Goal: Task Accomplishment & Management: Use online tool/utility

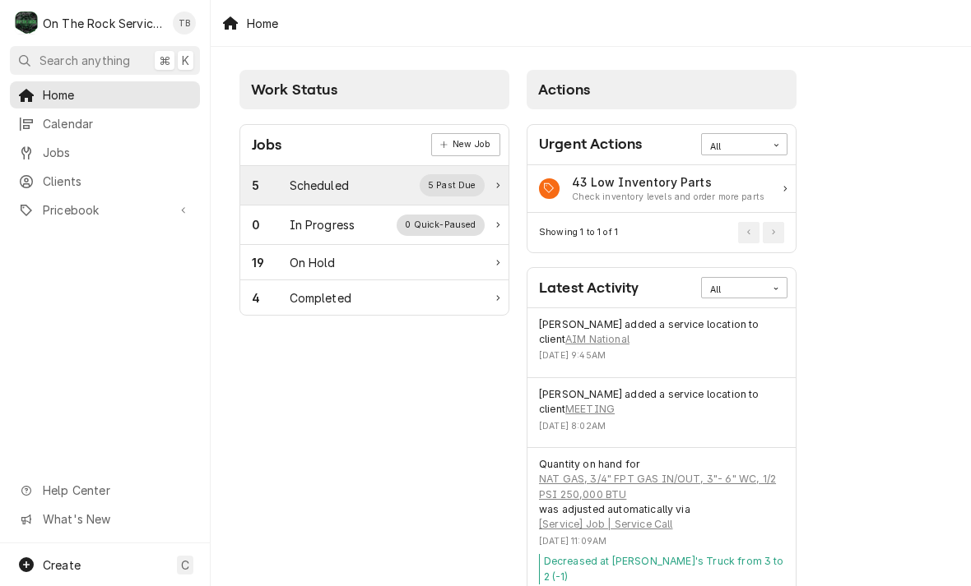
click at [334, 191] on div "Scheduled" at bounding box center [319, 185] width 59 height 17
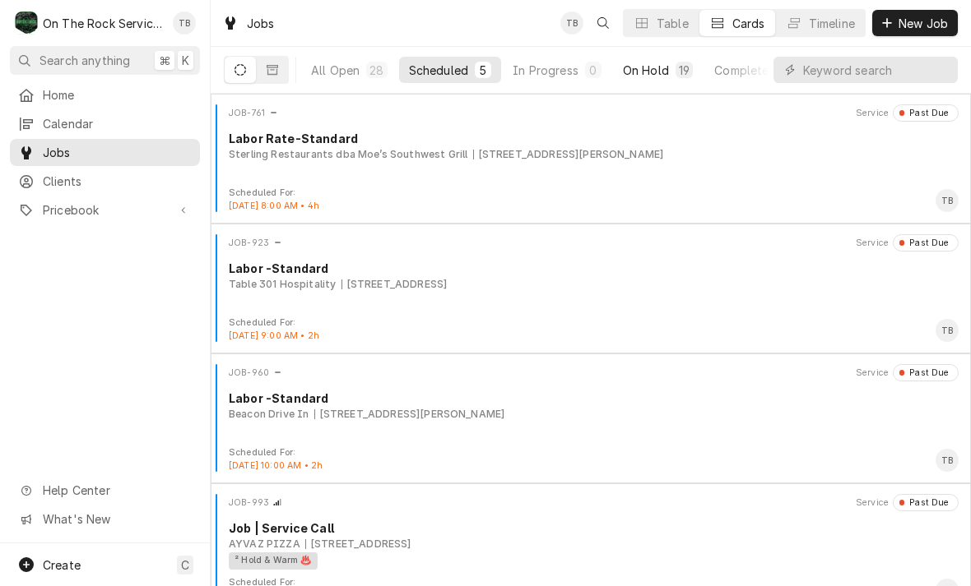
click at [640, 78] on button "On Hold 19" at bounding box center [658, 70] width 90 height 26
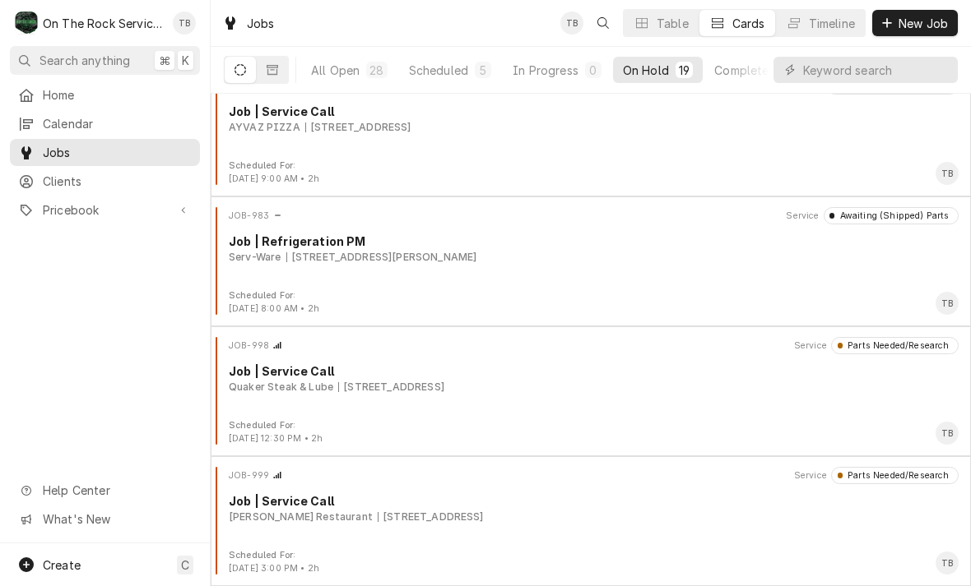
scroll to position [1976, 0]
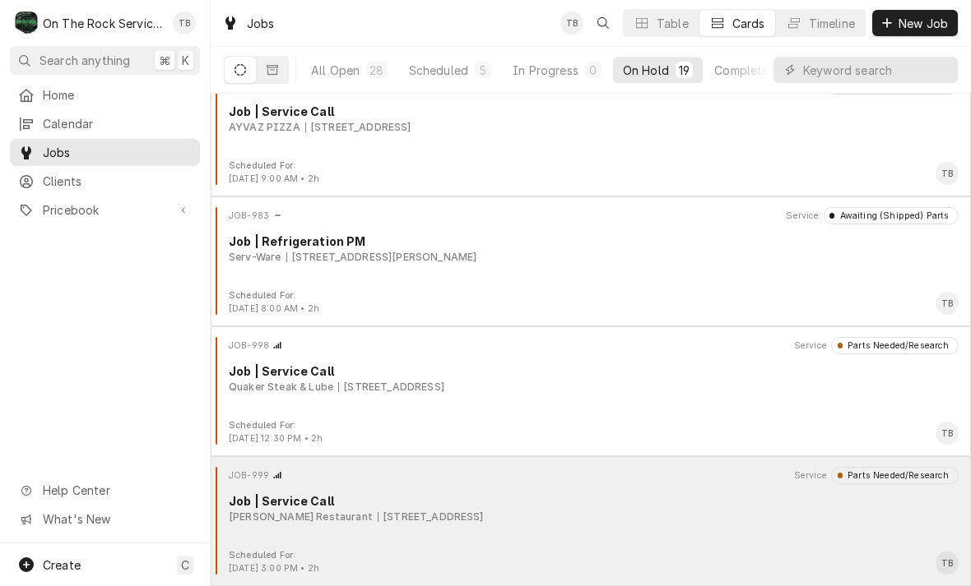
click at [348, 525] on div "JOB-999 Service Parts Needed/Research Job | Service Call Wade’s Restaurant 1000…" at bounding box center [590, 508] width 747 height 82
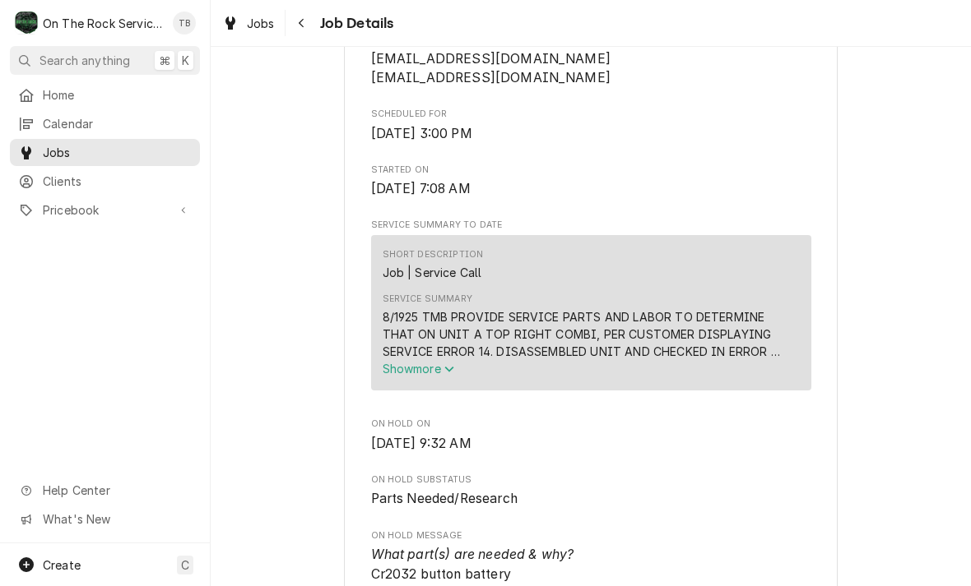
scroll to position [506, 0]
click at [299, 26] on icon "Navigate back" at bounding box center [301, 23] width 7 height 12
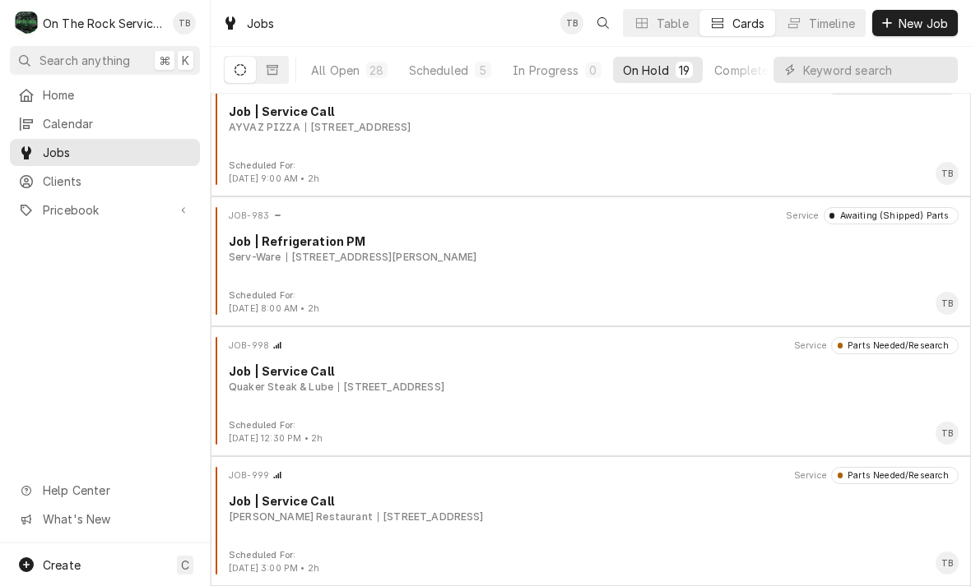
scroll to position [1976, 0]
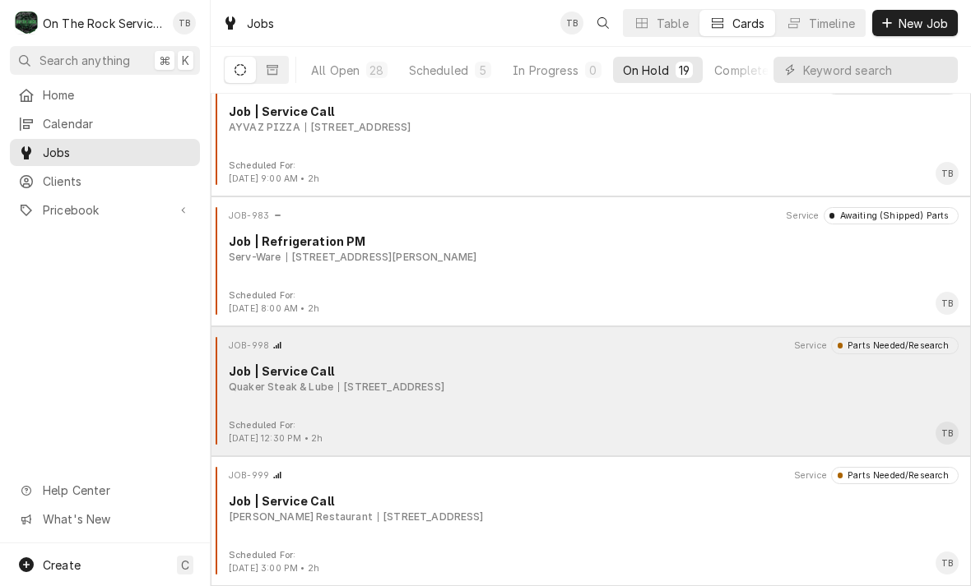
click at [267, 387] on div "Quaker Steak & Lube" at bounding box center [281, 387] width 104 height 15
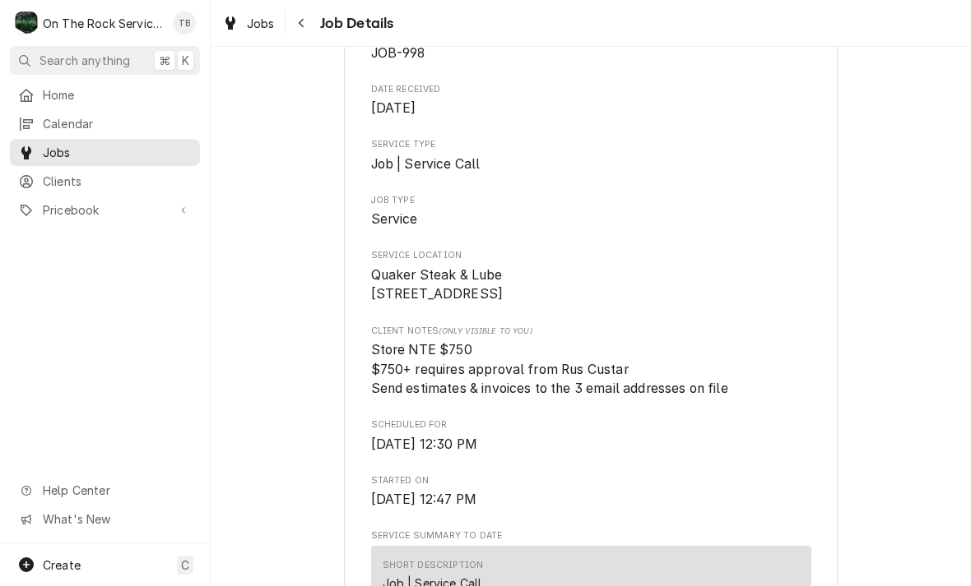
scroll to position [192, 0]
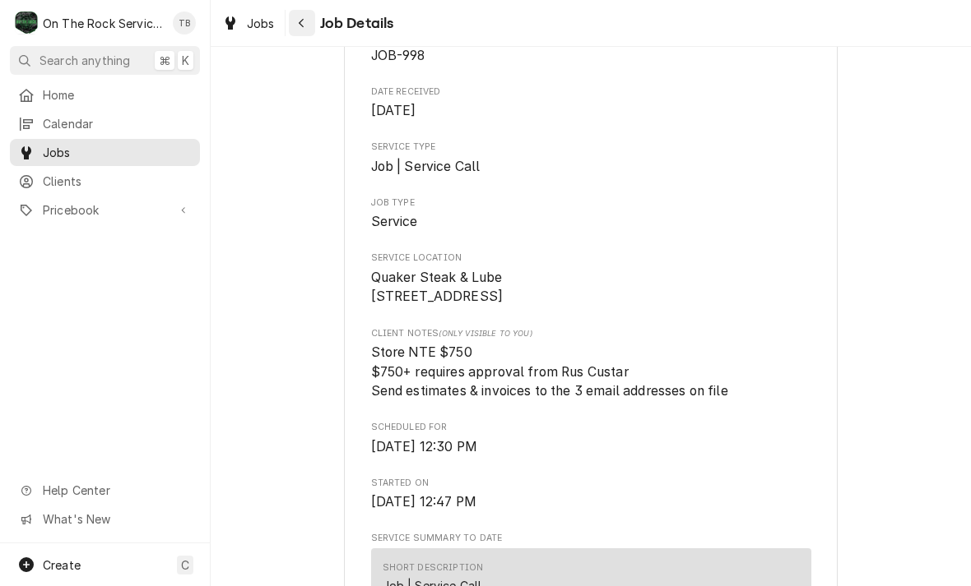
click at [308, 18] on div "Navigate back" at bounding box center [302, 23] width 16 height 16
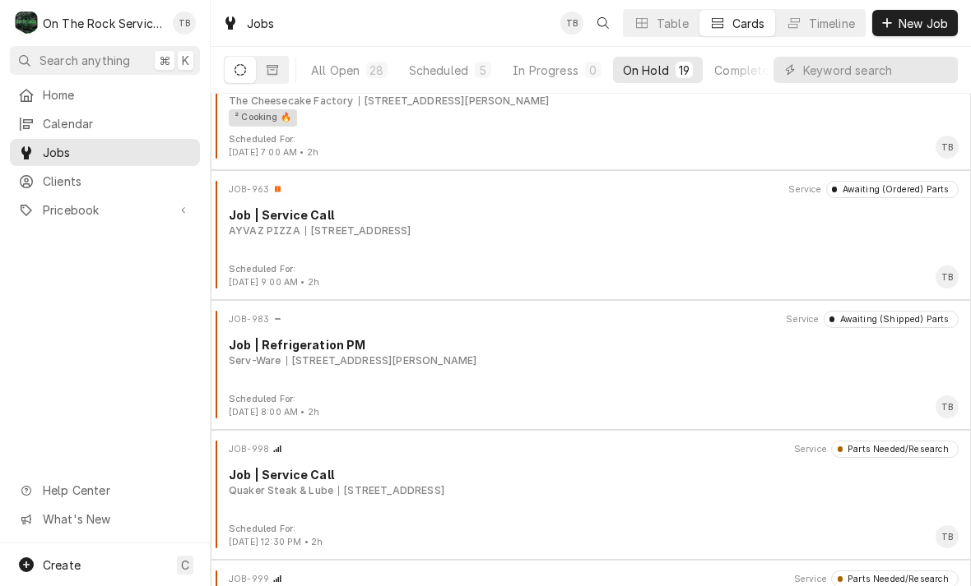
scroll to position [1871, 0]
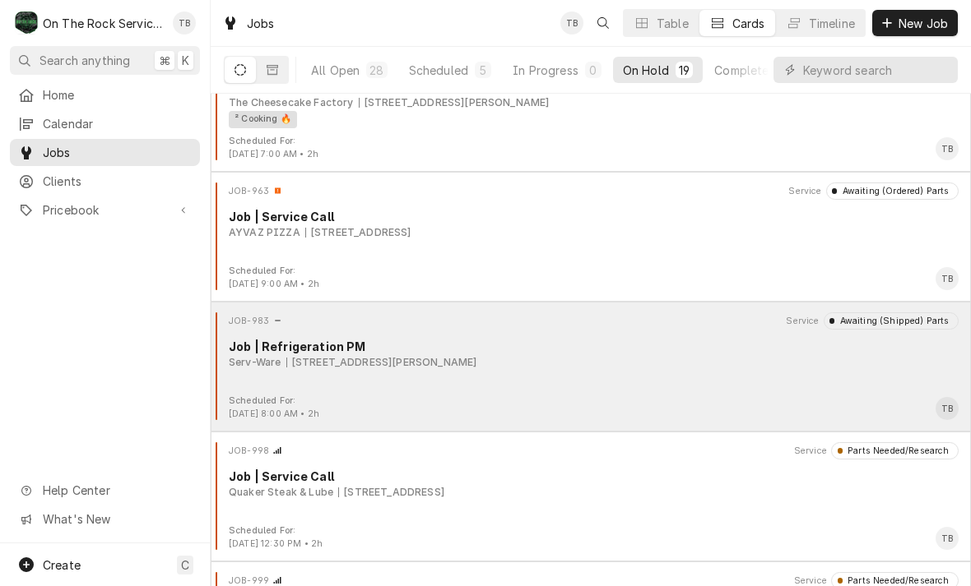
click at [313, 358] on div "170 Ridgeview Center Dr, Duncan, SC 29334" at bounding box center [381, 362] width 191 height 15
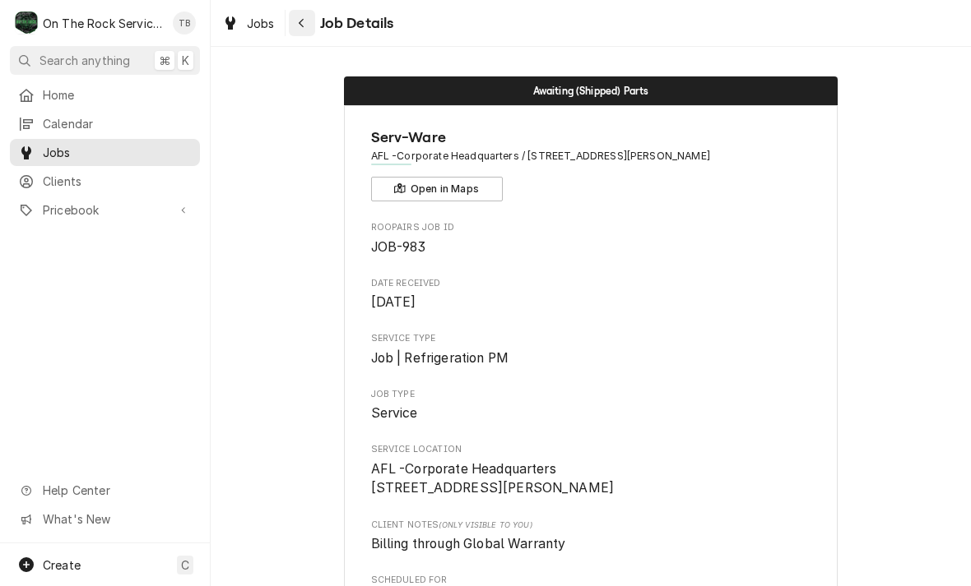
click at [308, 12] on button "Navigate back" at bounding box center [302, 23] width 26 height 26
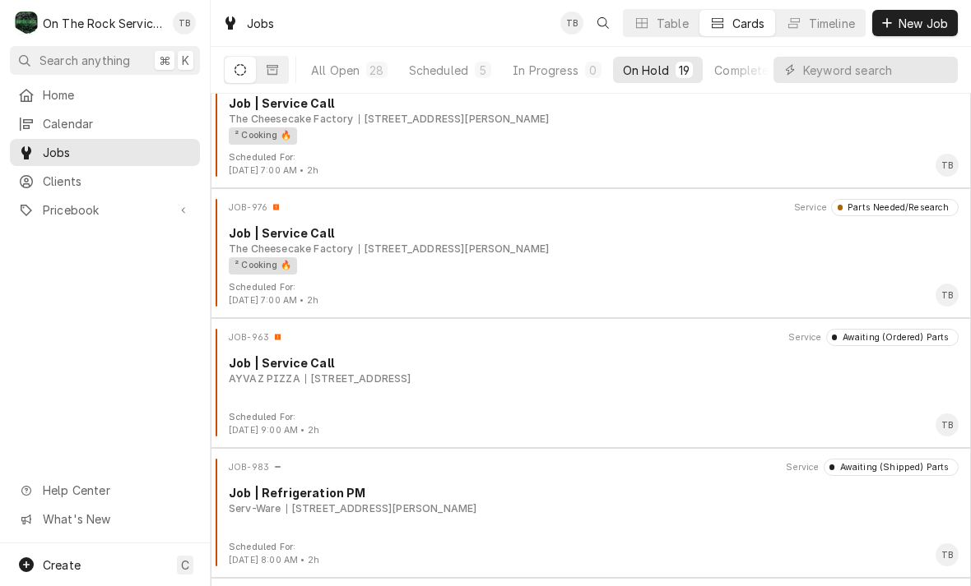
scroll to position [1717, 0]
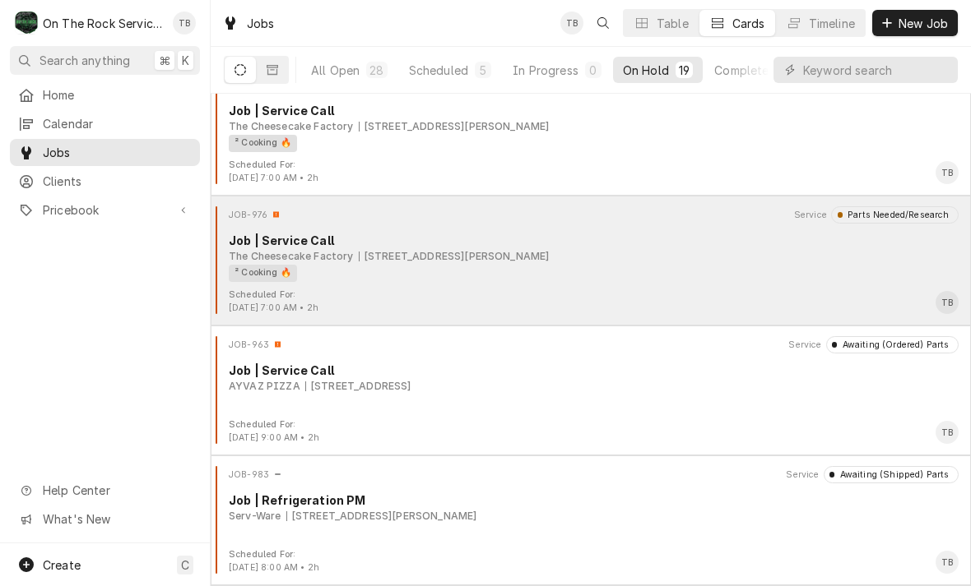
click at [326, 265] on div "² Cooking 🔥" at bounding box center [588, 273] width 718 height 17
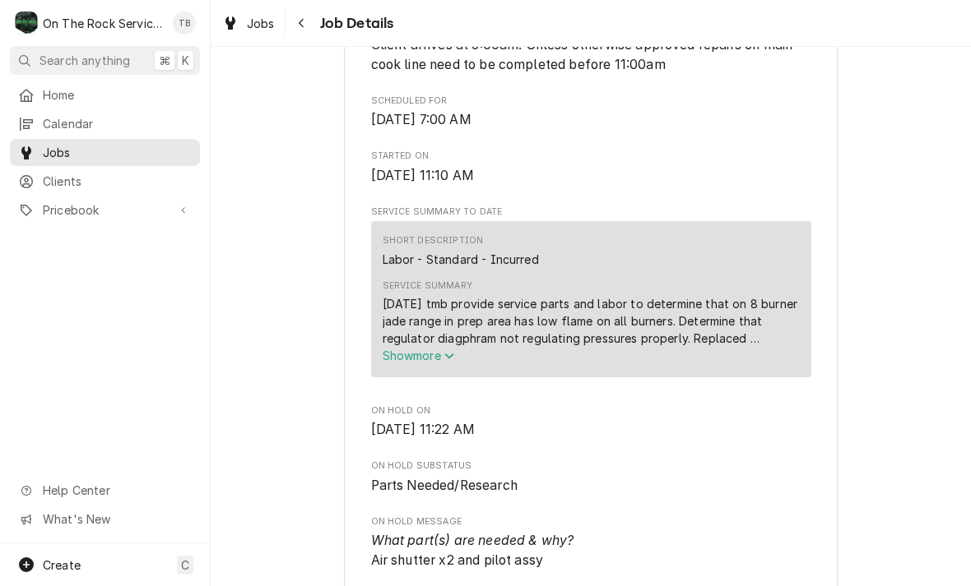
scroll to position [600, 0]
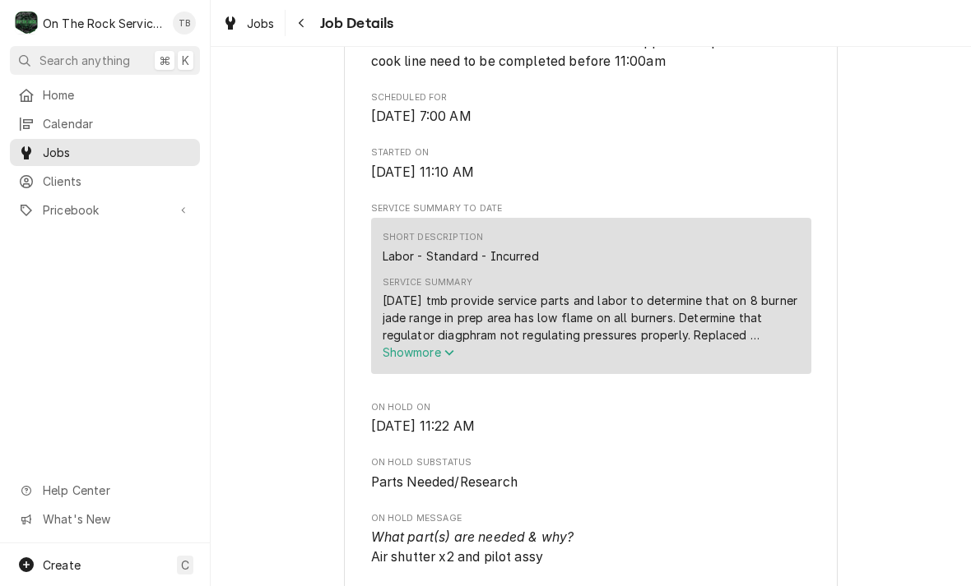
click at [452, 356] on icon "Service Summary" at bounding box center [448, 353] width 9 height 6
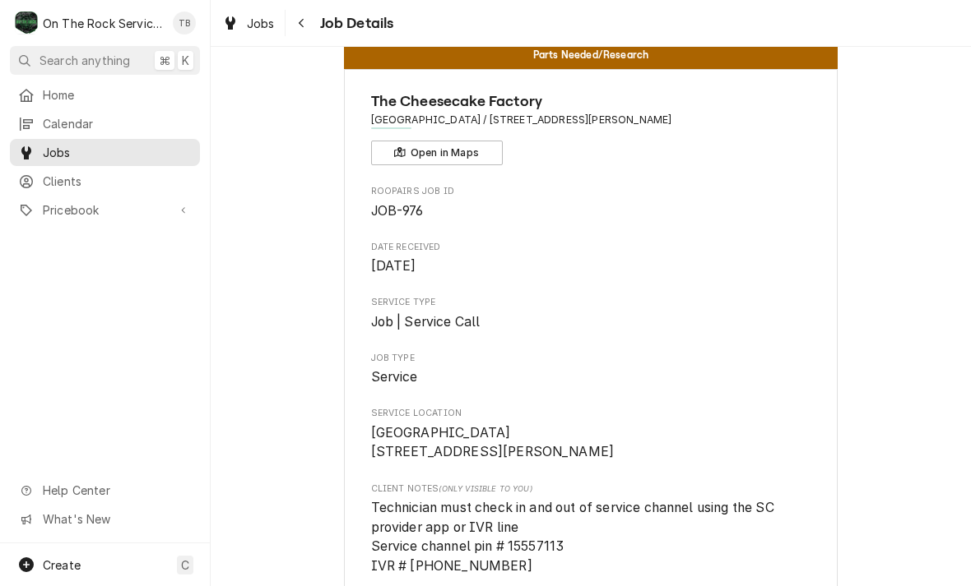
scroll to position [30, 0]
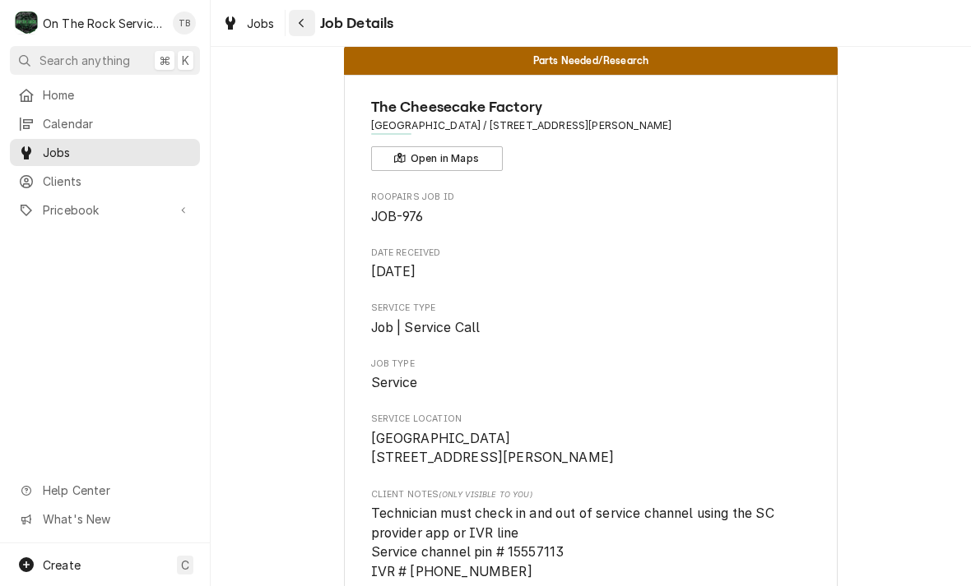
click at [313, 25] on button "Navigate back" at bounding box center [302, 23] width 26 height 26
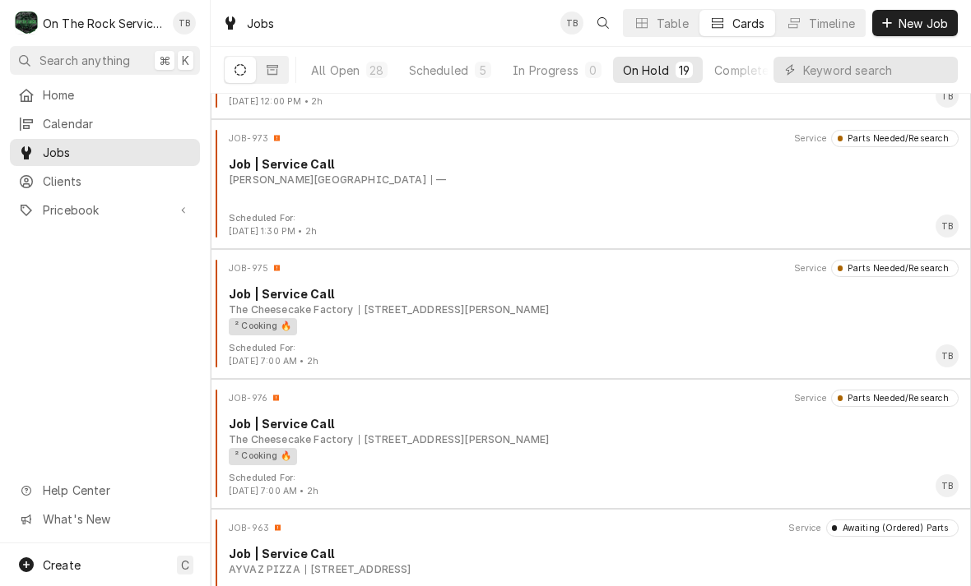
scroll to position [1541, 0]
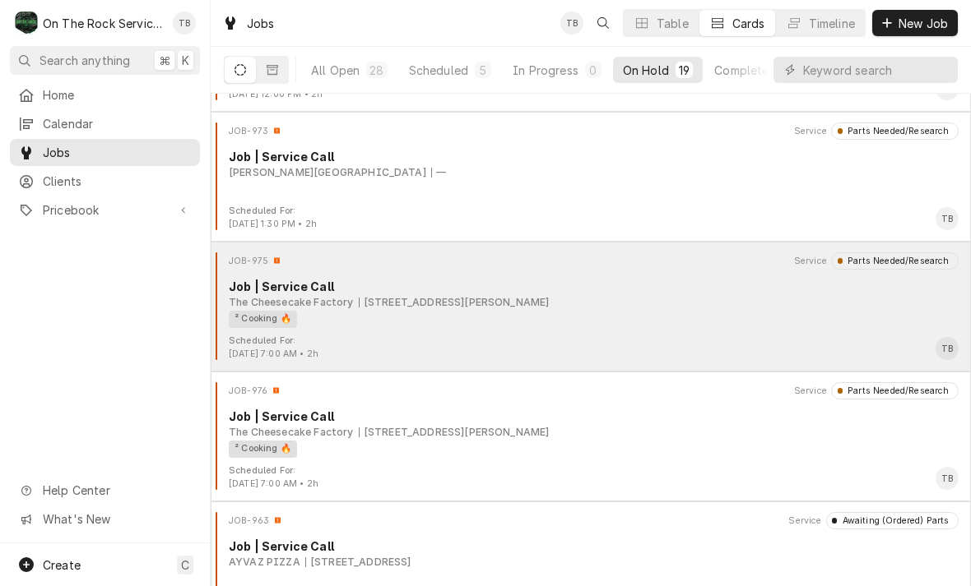
click at [322, 315] on div "² Cooking 🔥" at bounding box center [588, 319] width 718 height 17
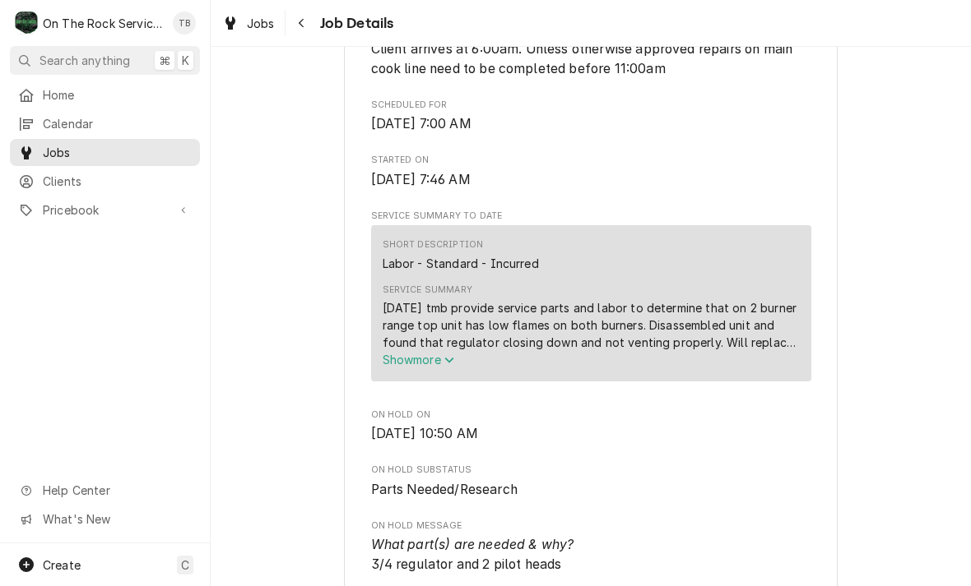
scroll to position [596, 0]
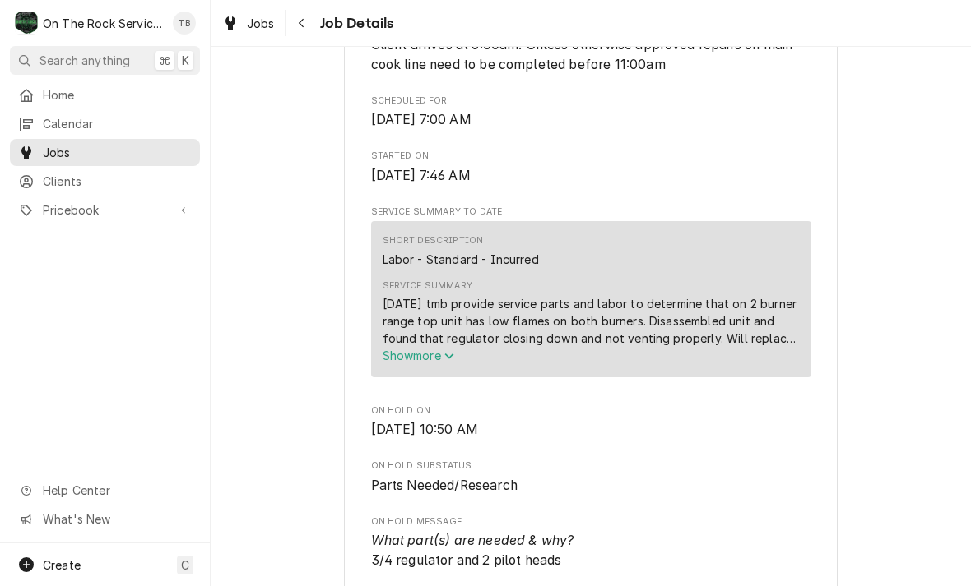
click at [447, 363] on span "Show more" at bounding box center [418, 356] width 72 height 14
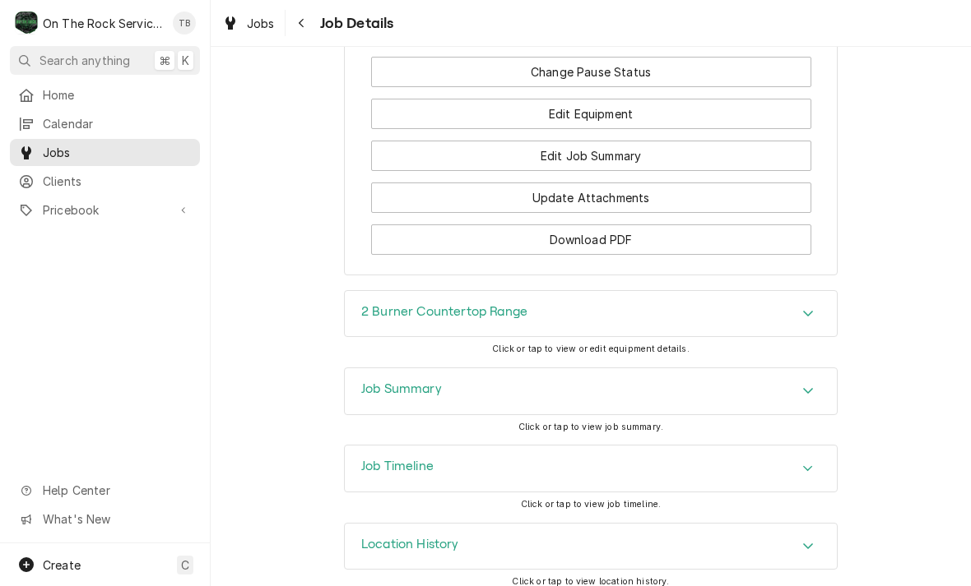
scroll to position [2100, 0]
click at [424, 307] on h3 "2 Burner Countertop Range" at bounding box center [444, 313] width 166 height 16
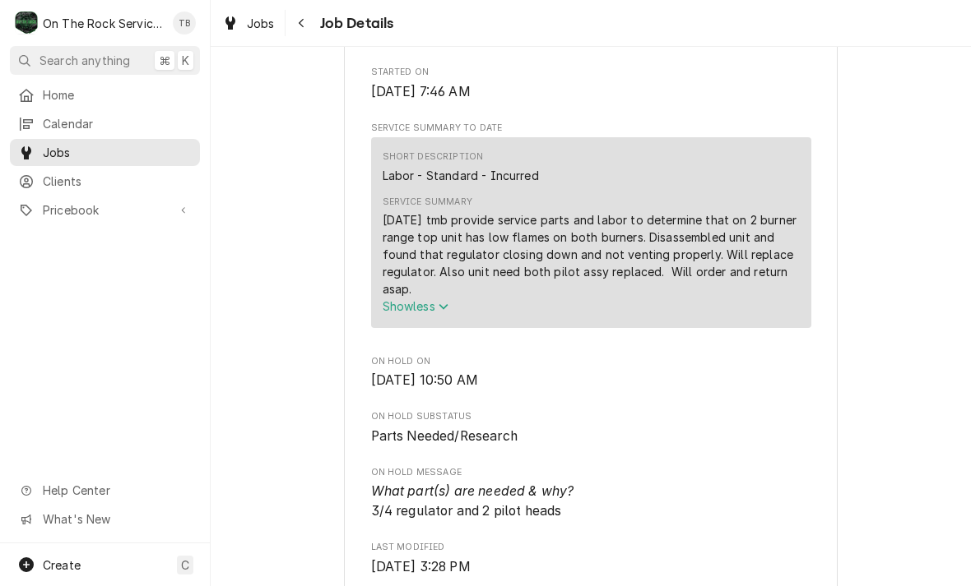
scroll to position [674, 0]
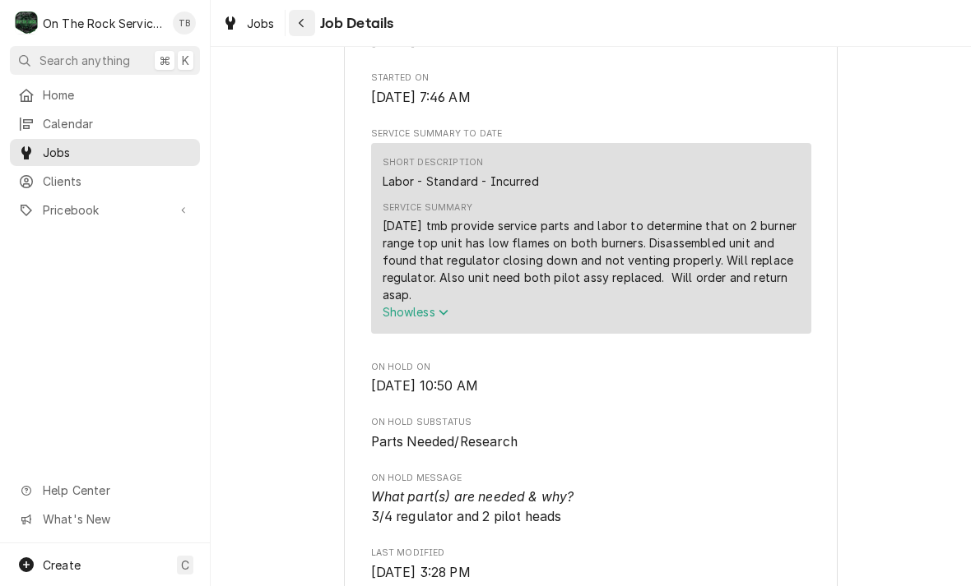
click at [312, 22] on button "Navigate back" at bounding box center [302, 23] width 26 height 26
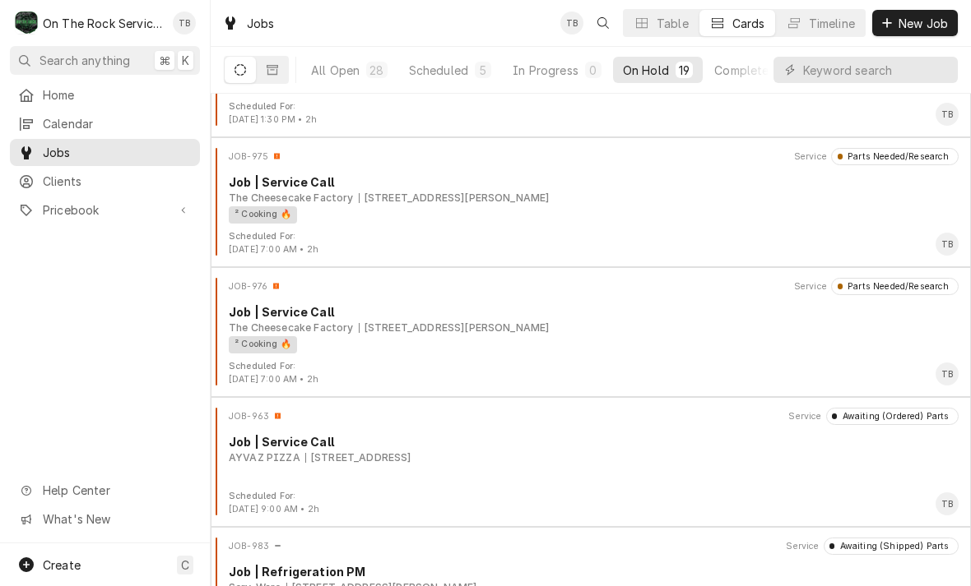
scroll to position [1627, 0]
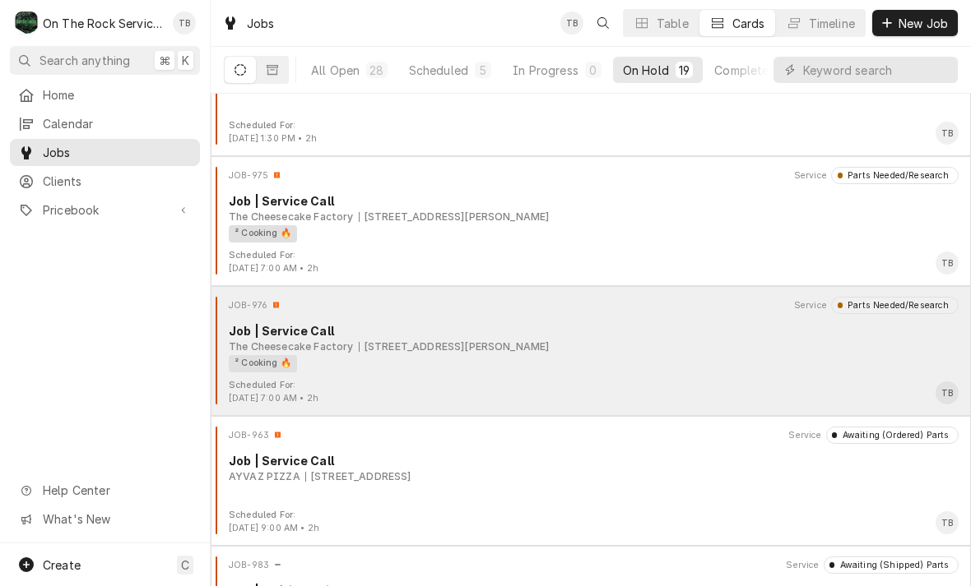
click at [510, 341] on div "[STREET_ADDRESS][PERSON_NAME]" at bounding box center [454, 347] width 191 height 15
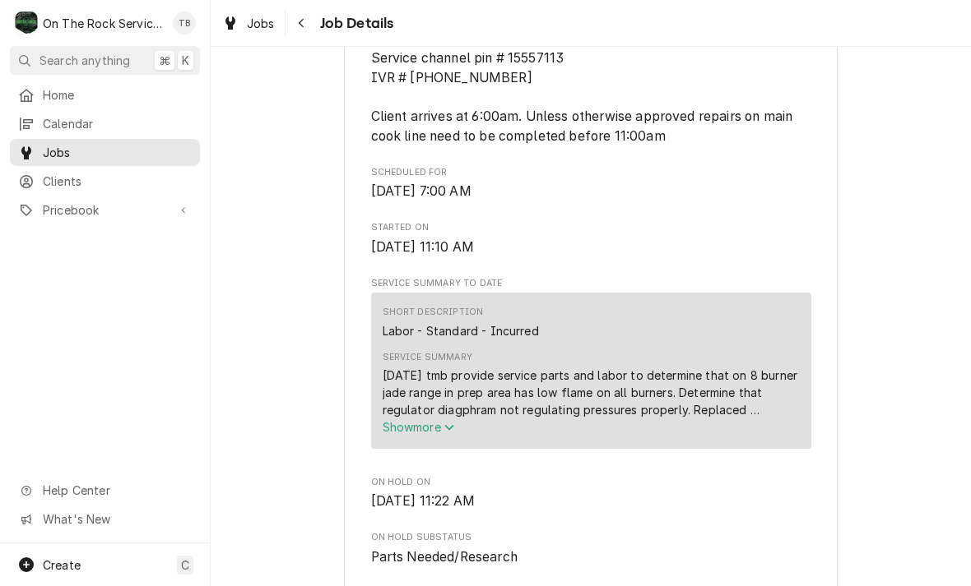
scroll to position [527, 0]
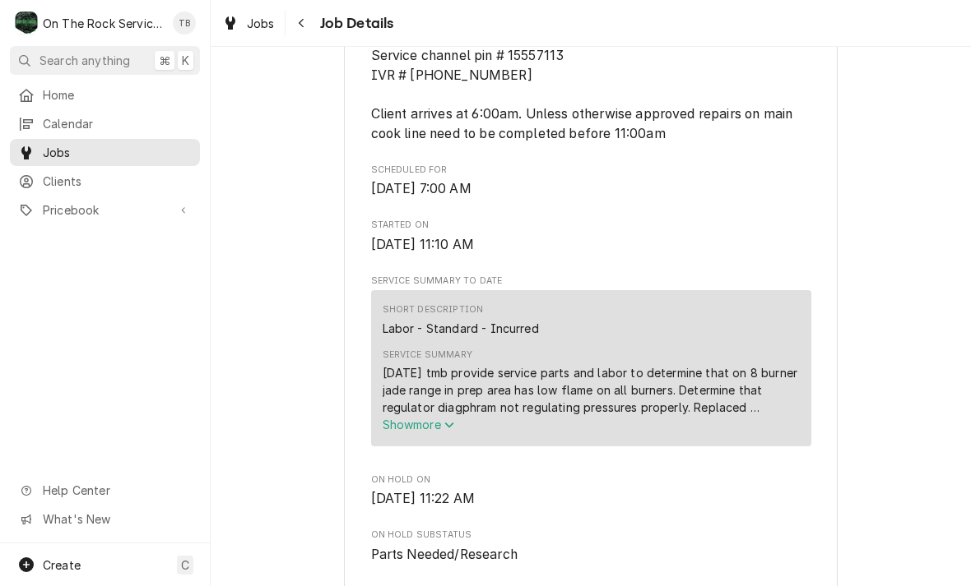
click at [444, 431] on span "Show more" at bounding box center [418, 425] width 72 height 14
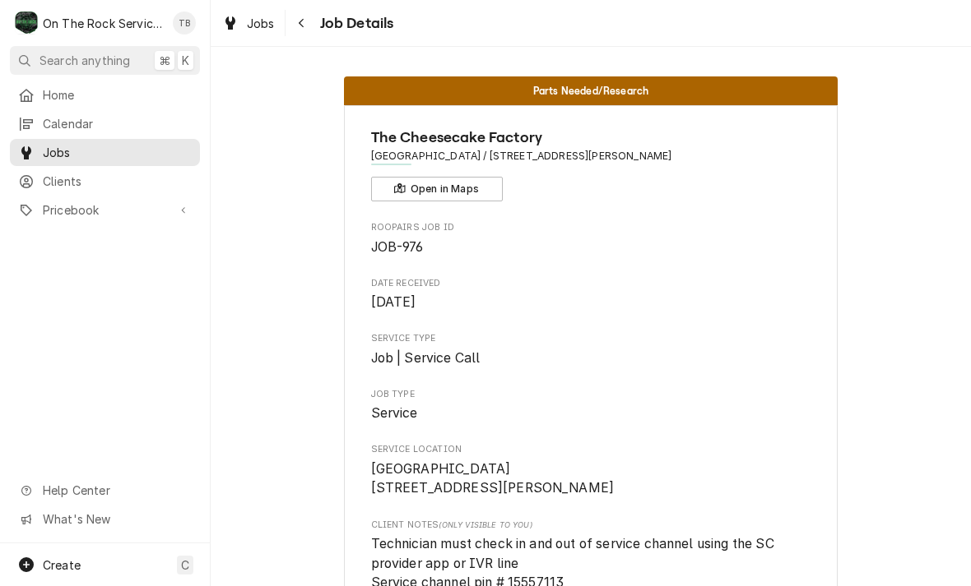
scroll to position [0, 0]
click at [310, 22] on button "Navigate back" at bounding box center [302, 23] width 26 height 26
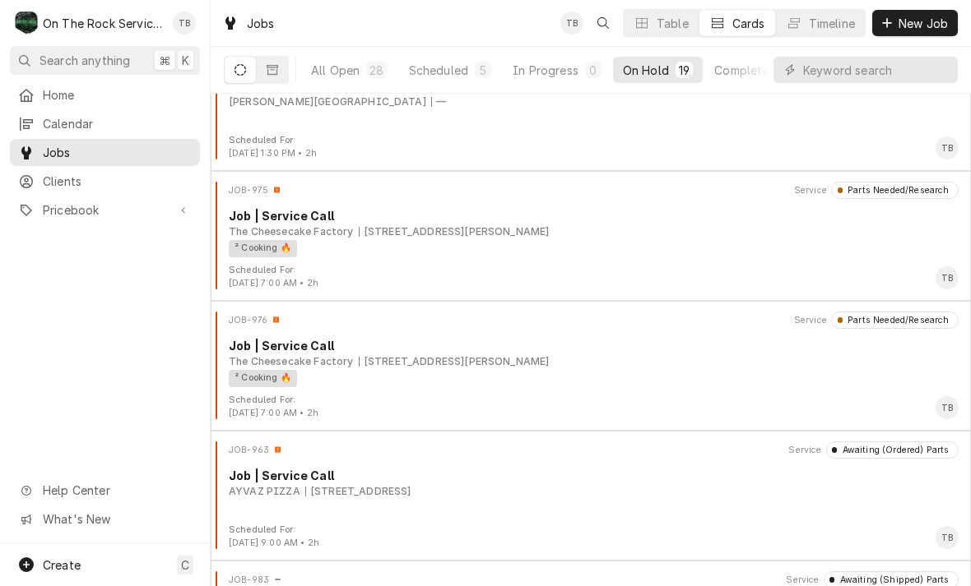
scroll to position [1613, 0]
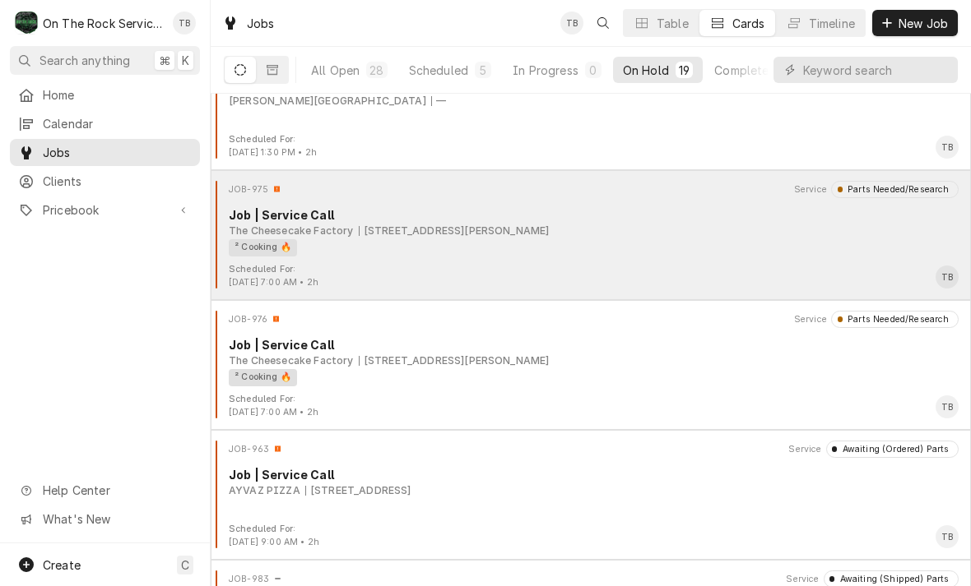
click at [570, 253] on div "² Cooking 🔥" at bounding box center [588, 247] width 718 height 17
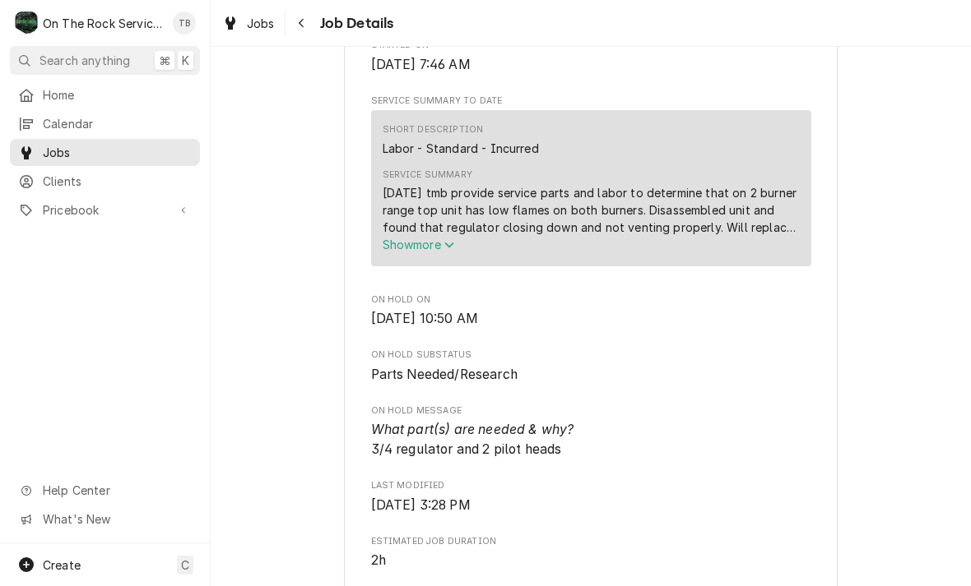
scroll to position [725, 0]
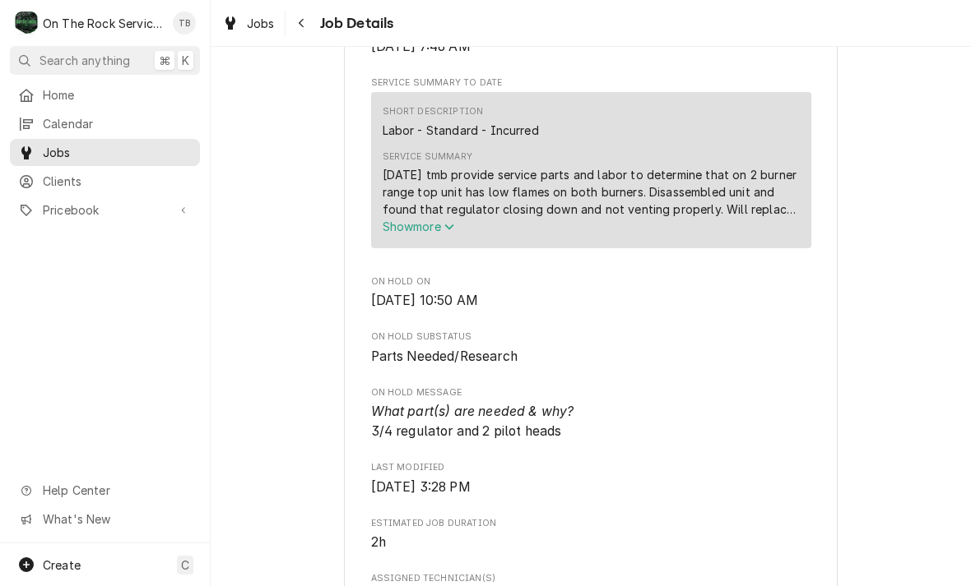
click at [450, 232] on icon "Service Summary" at bounding box center [449, 227] width 10 height 12
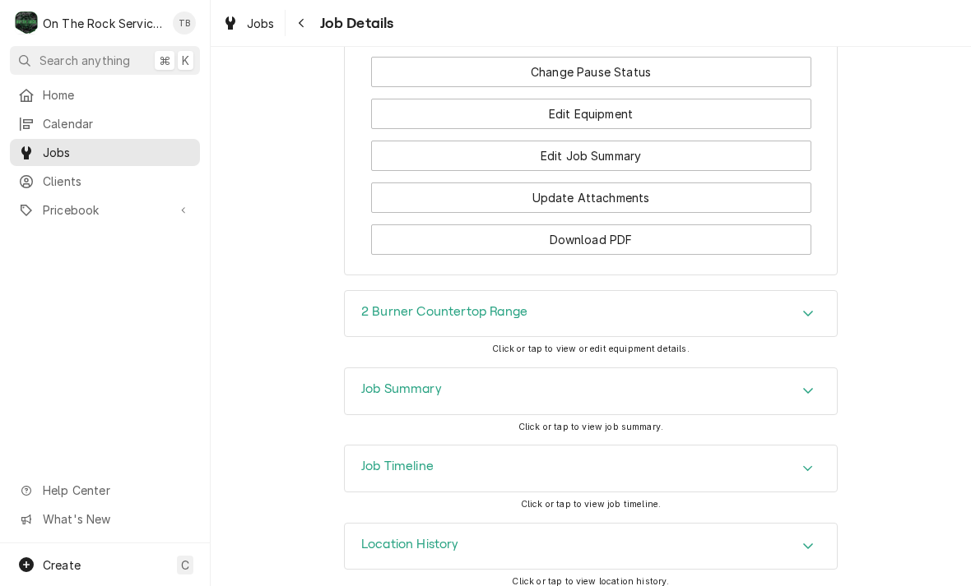
scroll to position [2100, 0]
click at [309, 24] on div "Navigate back" at bounding box center [302, 23] width 16 height 16
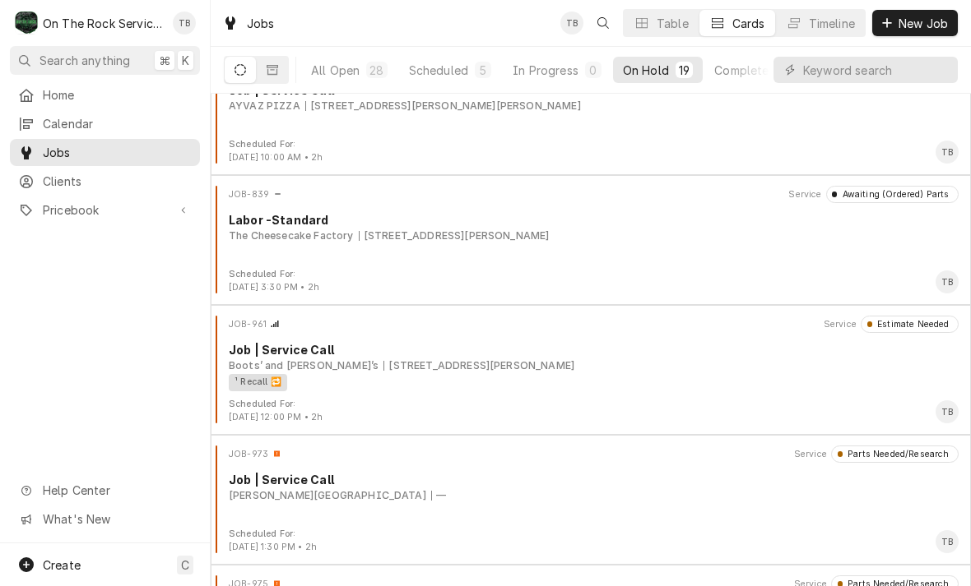
scroll to position [1215, 0]
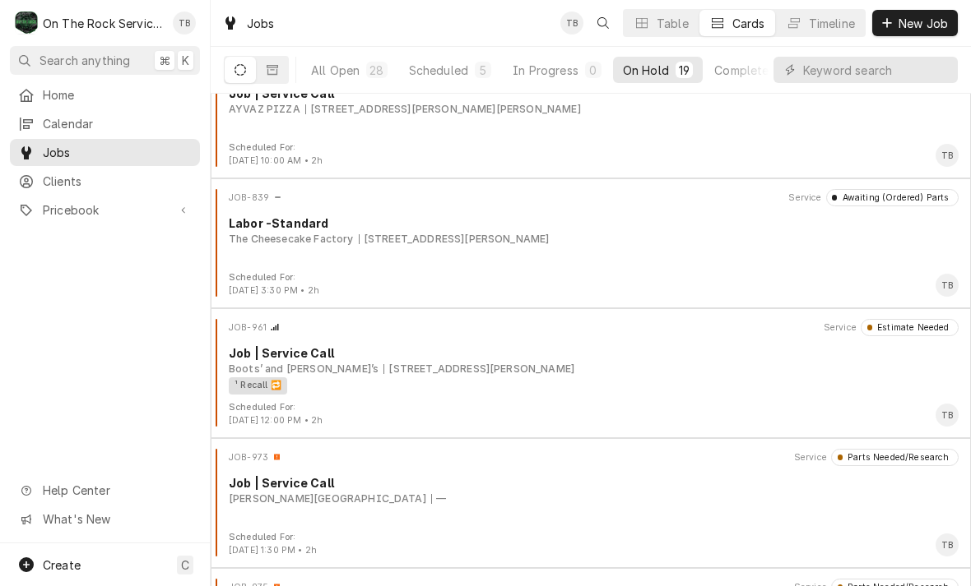
click at [583, 239] on div "The Cheesecake Factory 700 Haywood Rd, Greenville, SC 29607" at bounding box center [594, 239] width 730 height 15
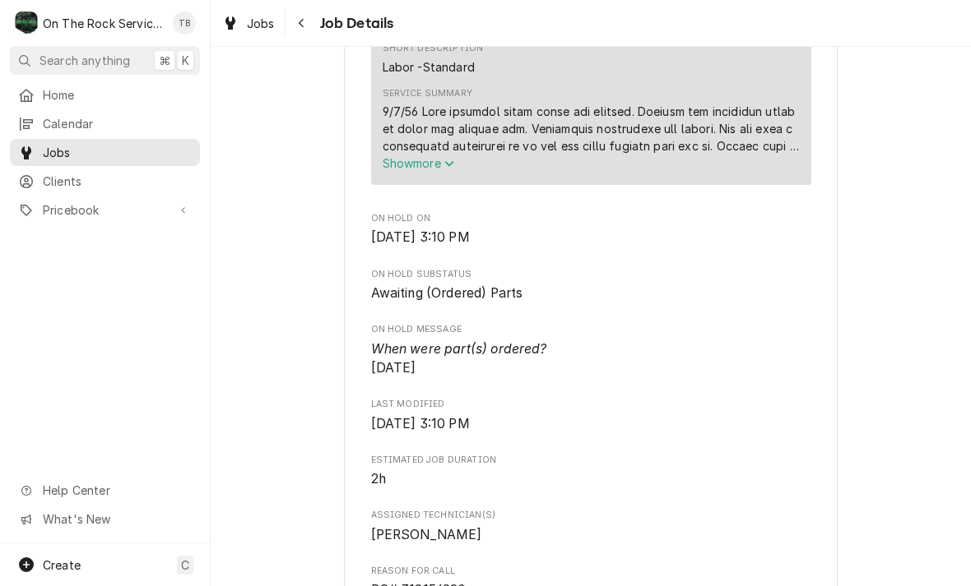
scroll to position [869, 0]
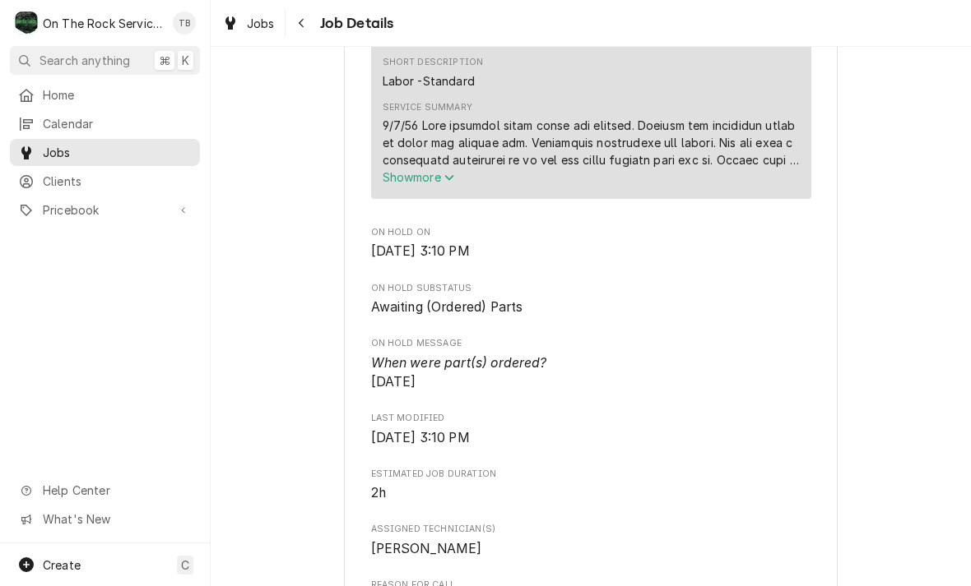
click at [454, 183] on icon "Service Summary" at bounding box center [449, 178] width 10 height 12
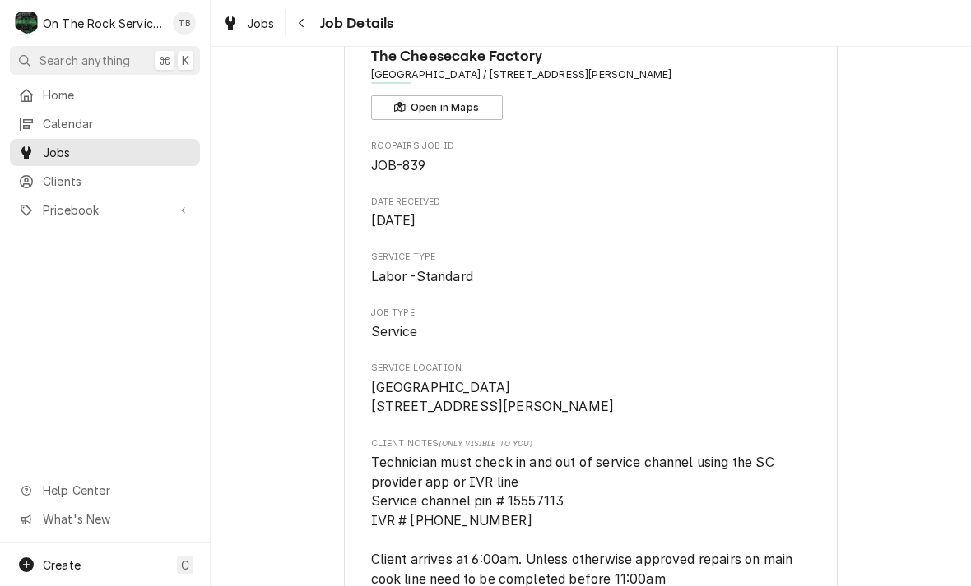
scroll to position [69, 0]
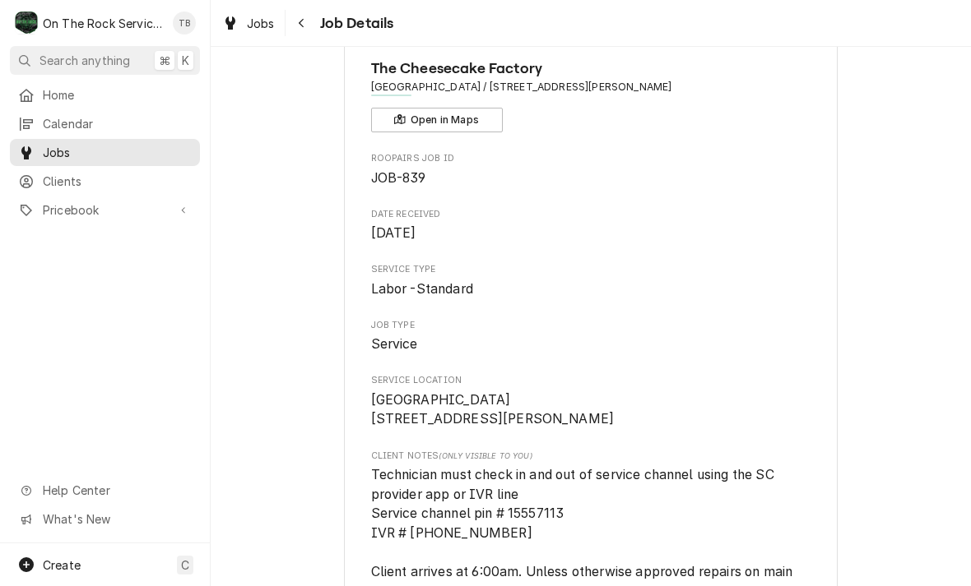
click at [298, 27] on icon "Navigate back" at bounding box center [301, 23] width 7 height 12
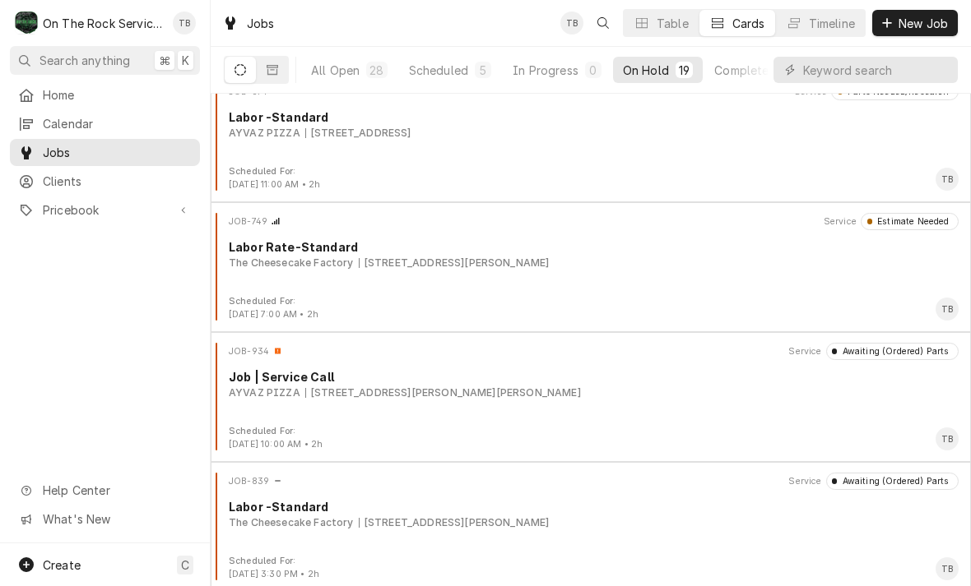
scroll to position [921, 0]
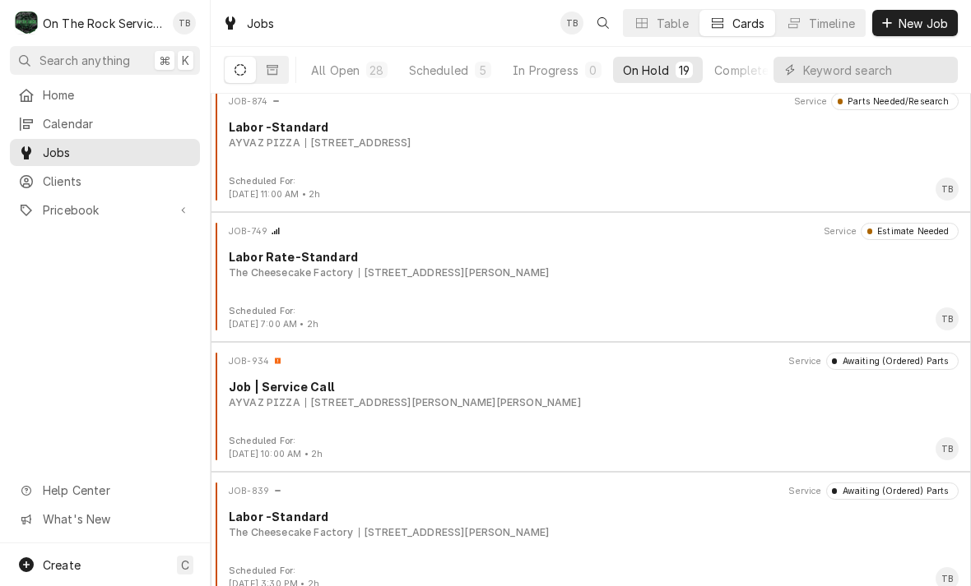
click at [328, 276] on div "The Cheesecake Factory" at bounding box center [291, 273] width 125 height 15
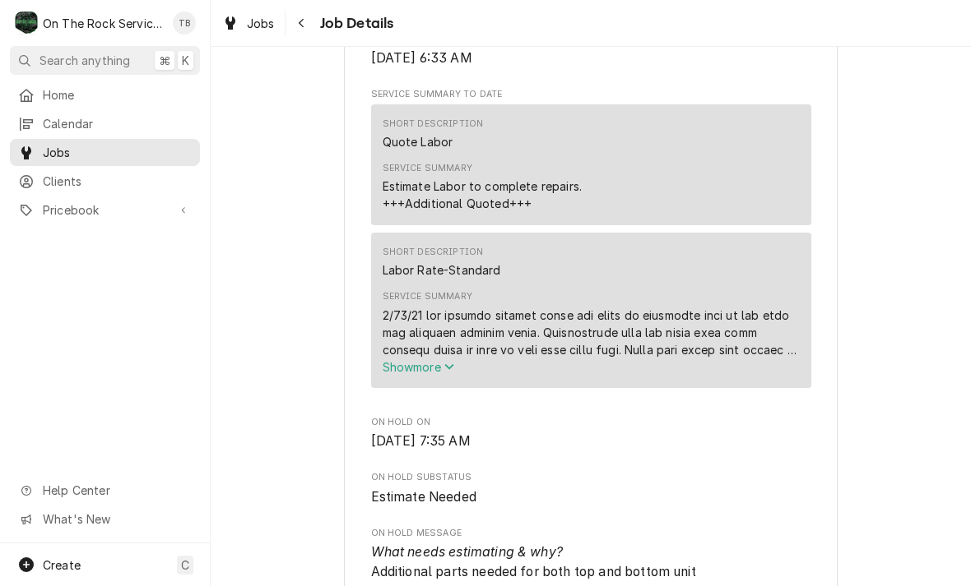
scroll to position [809, 0]
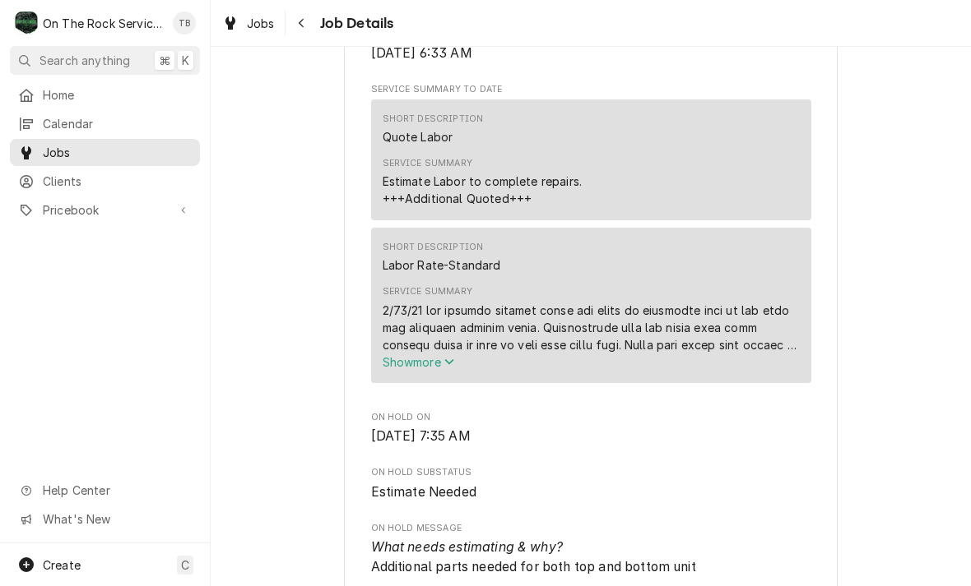
click at [463, 371] on button "Show more" at bounding box center [590, 362] width 417 height 17
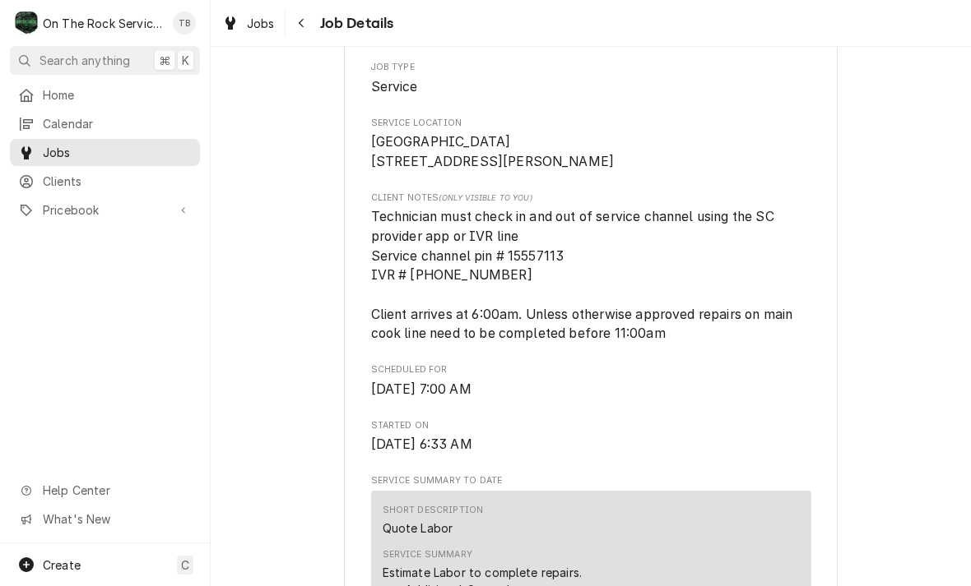
scroll to position [382, 0]
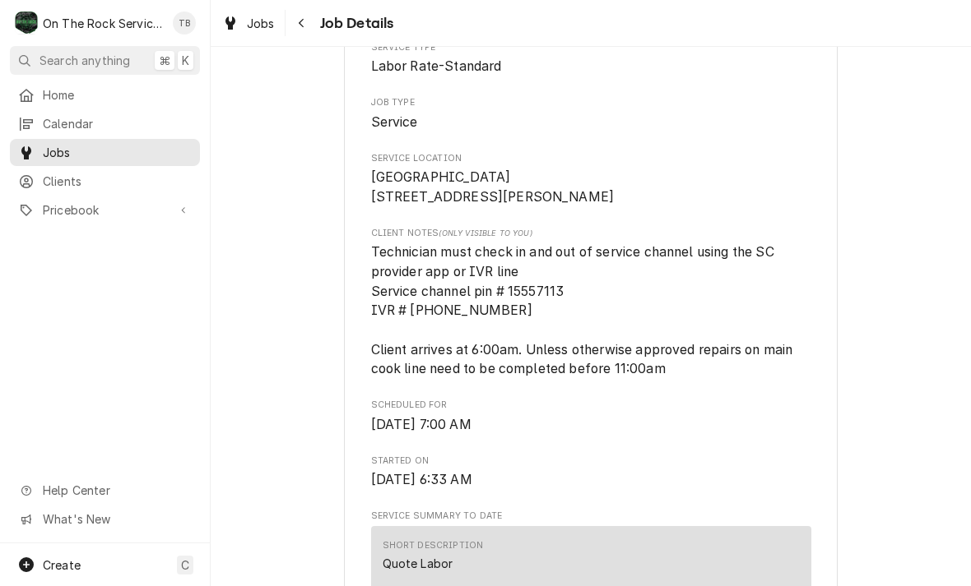
click at [310, 27] on button "Navigate back" at bounding box center [302, 23] width 26 height 26
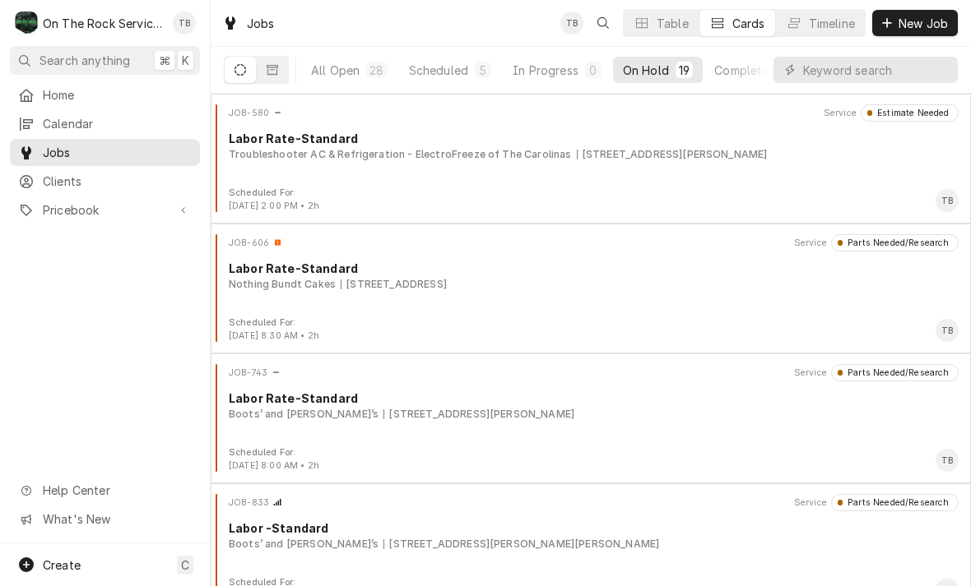
click at [352, 287] on div "[STREET_ADDRESS]" at bounding box center [394, 284] width 106 height 15
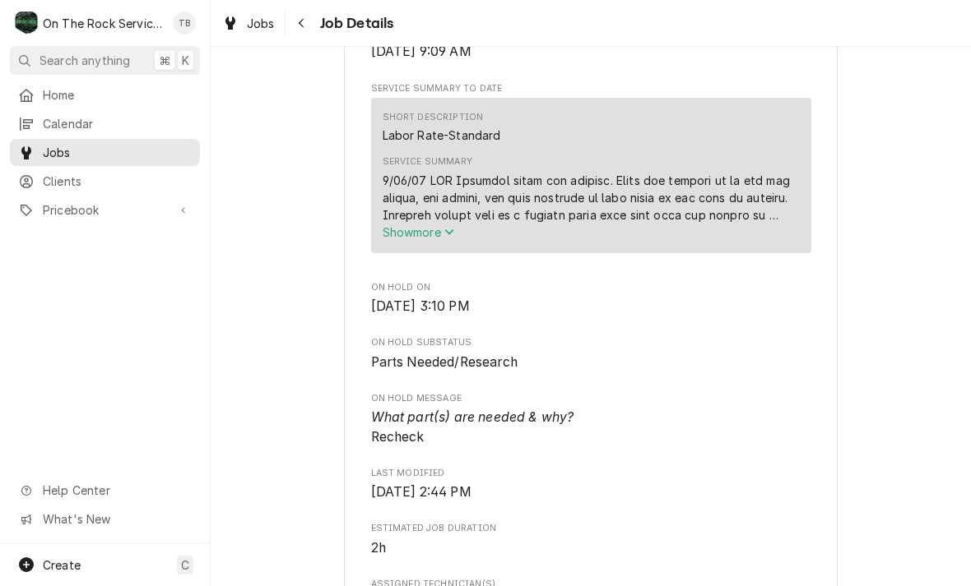
scroll to position [550, 0]
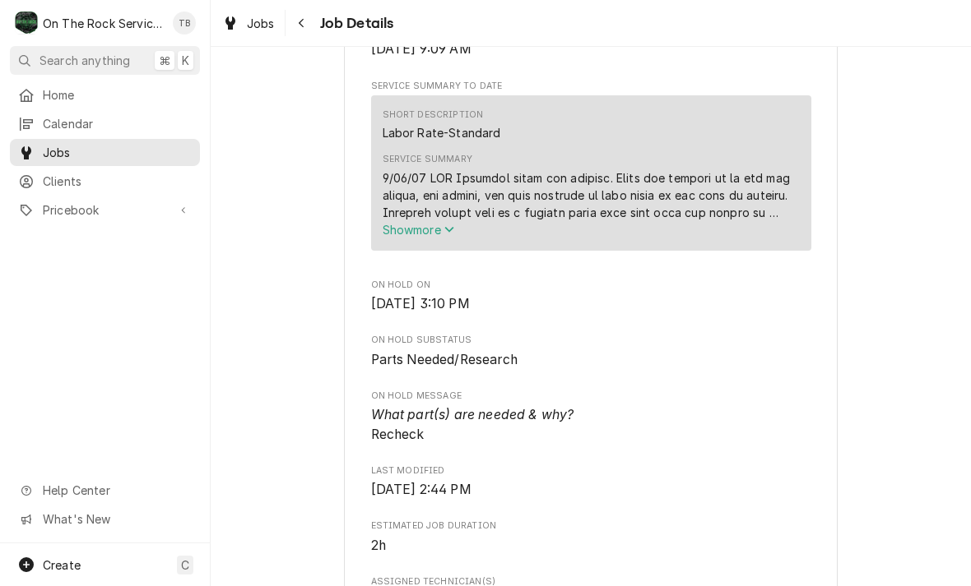
click at [445, 237] on span "Show more" at bounding box center [418, 230] width 72 height 14
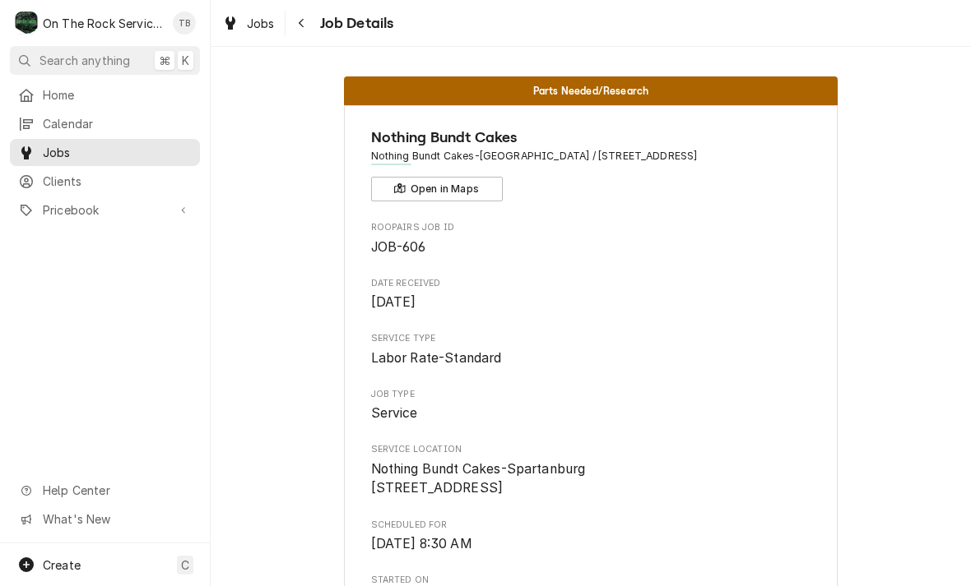
scroll to position [0, 0]
click at [314, 16] on button "Navigate back" at bounding box center [302, 23] width 26 height 26
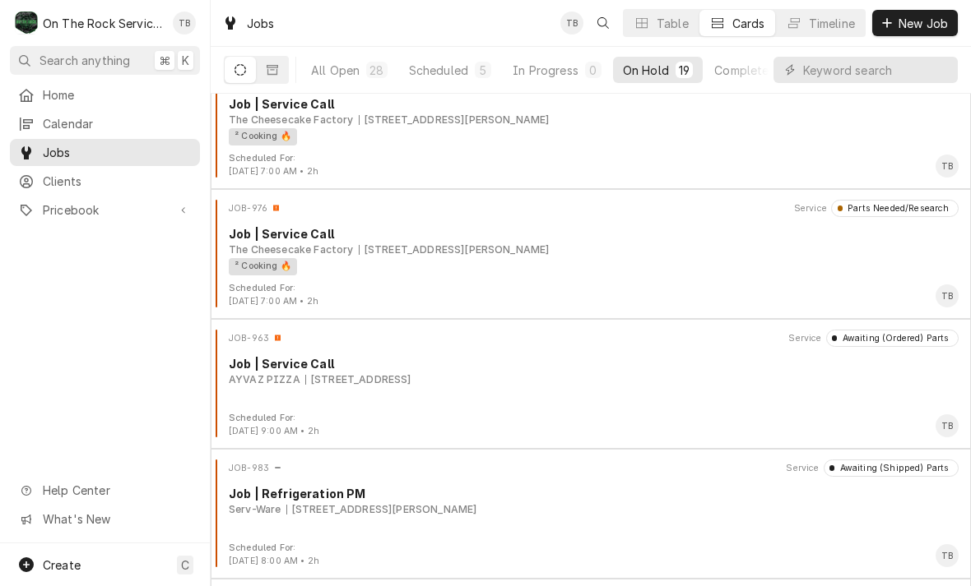
scroll to position [1721, 0]
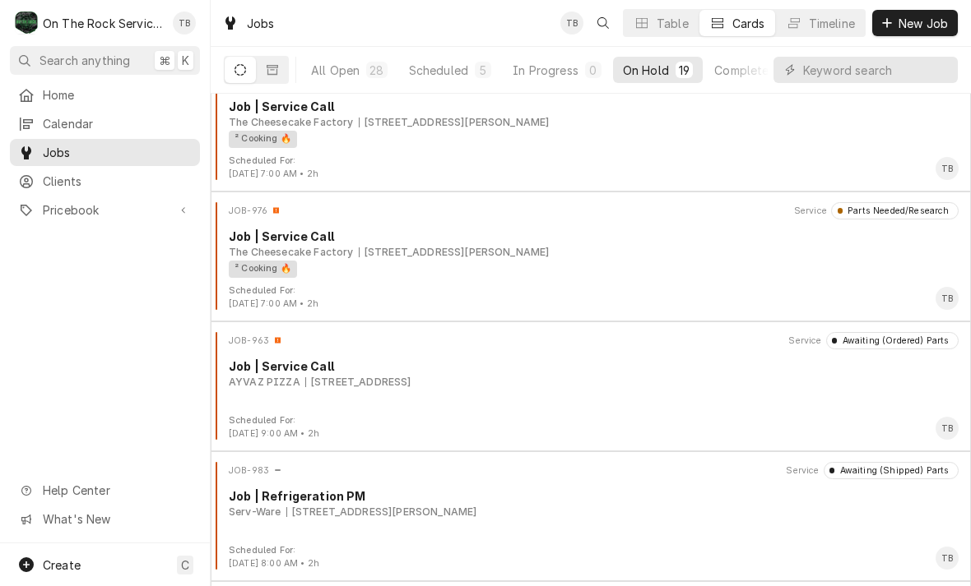
click at [507, 395] on div "JOB-963 Service Awaiting (Ordered) Parts Job | Service Call AYVAZ PIZZA 585 Hea…" at bounding box center [590, 373] width 747 height 82
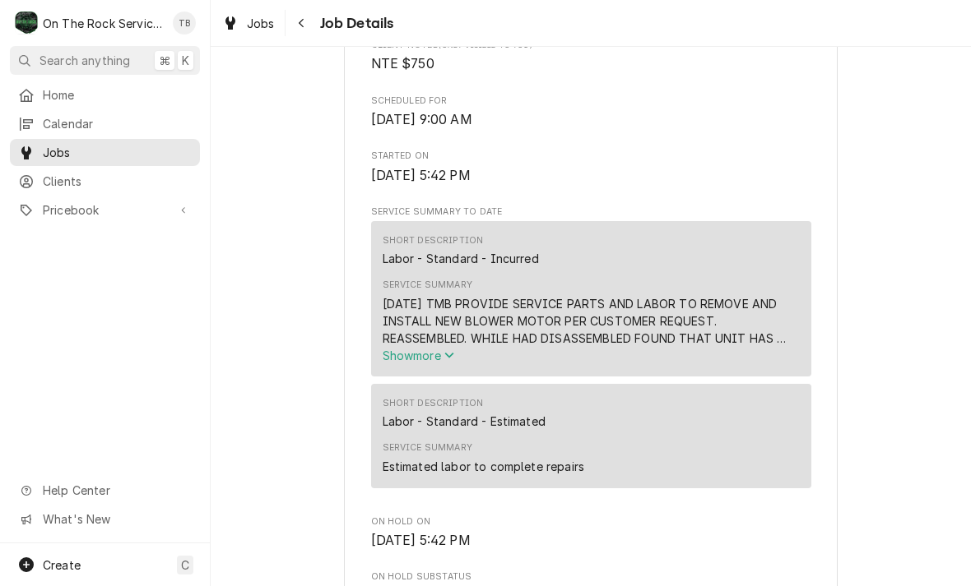
scroll to position [600, 0]
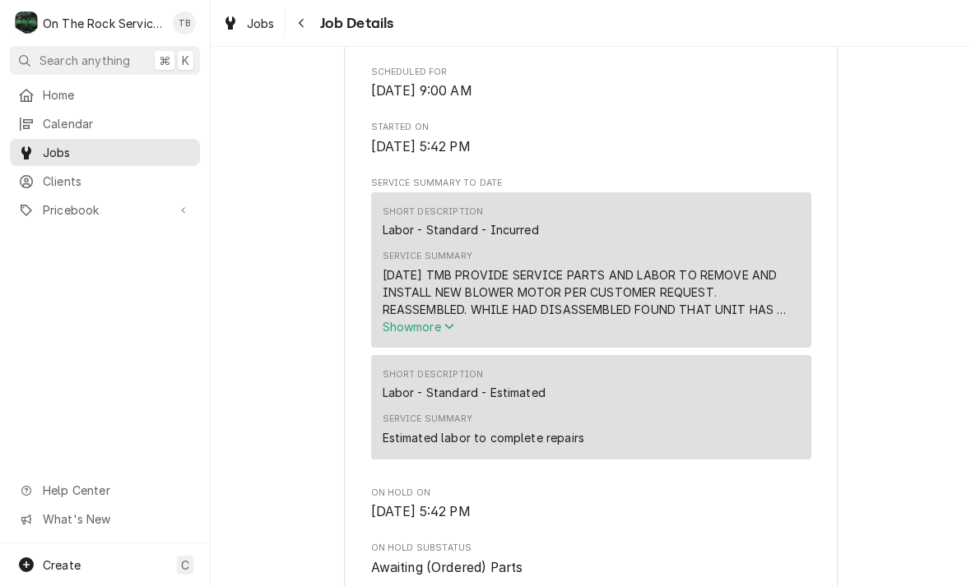
click at [454, 332] on icon "Service Summary" at bounding box center [449, 327] width 10 height 12
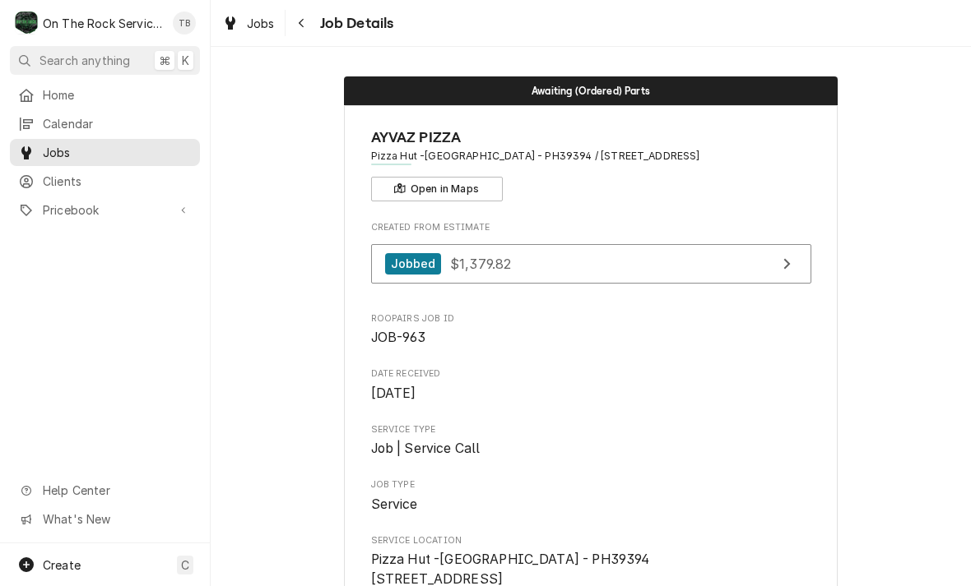
scroll to position [0, 0]
click at [311, 25] on button "Navigate back" at bounding box center [302, 23] width 26 height 26
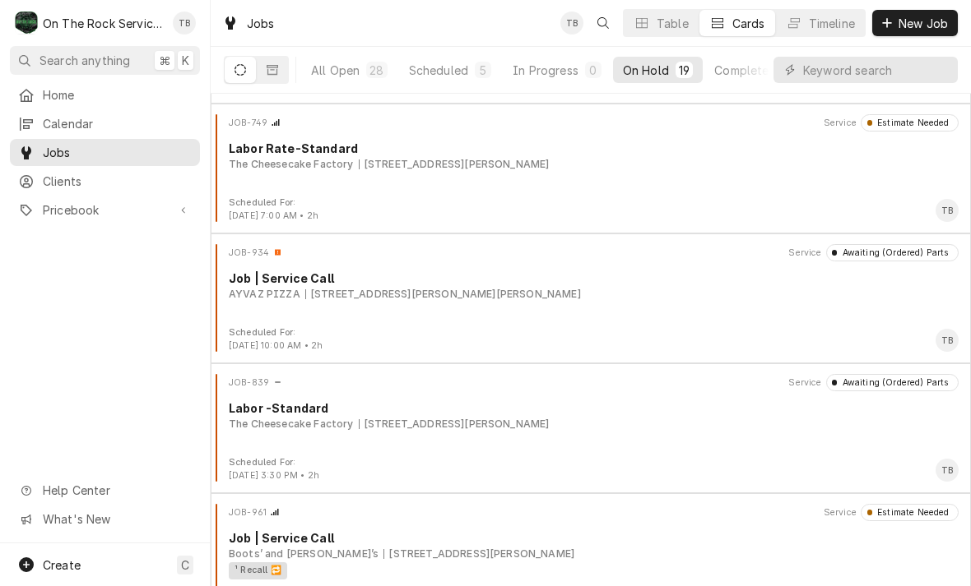
scroll to position [1022, 0]
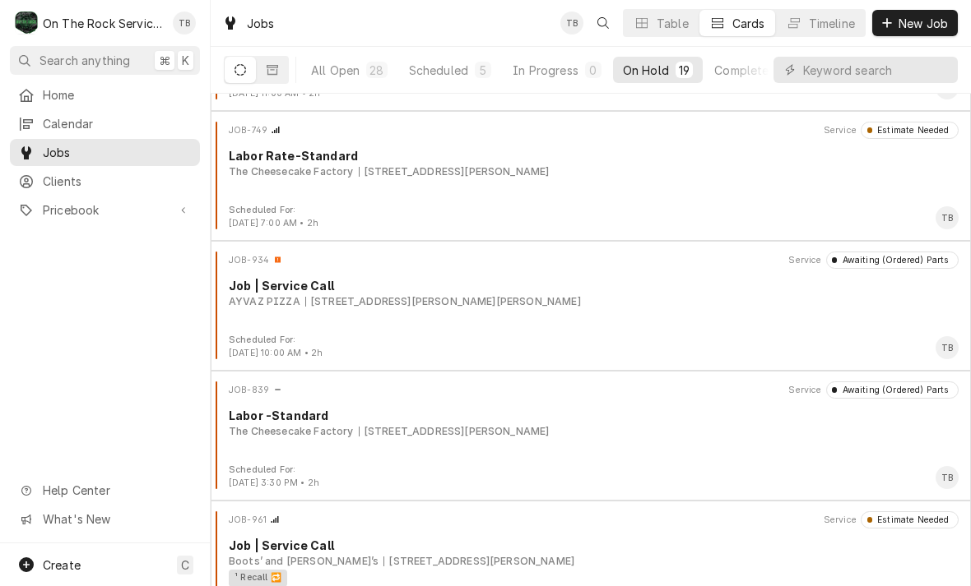
click at [268, 315] on div "JOB-934 Service Awaiting (Ordered) Parts Job | Service Call AYVAZ PIZZA 14249 J…" at bounding box center [590, 293] width 747 height 82
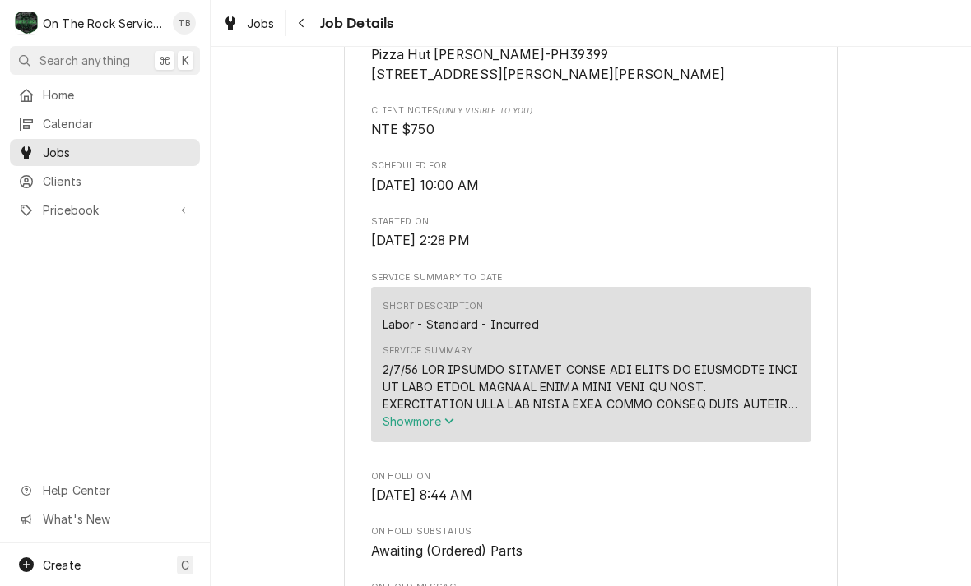
scroll to position [434, 0]
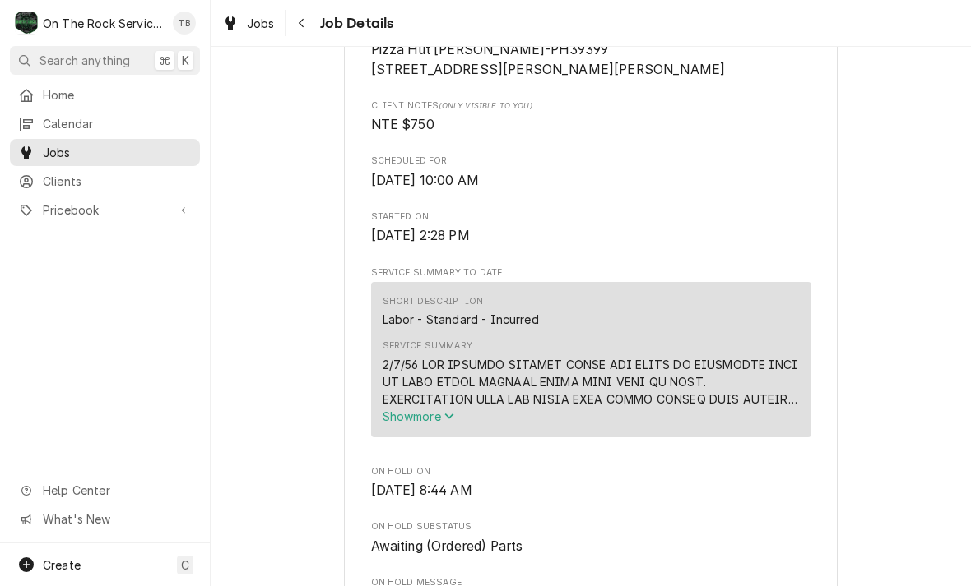
click at [454, 411] on icon "Service Summary" at bounding box center [449, 416] width 10 height 12
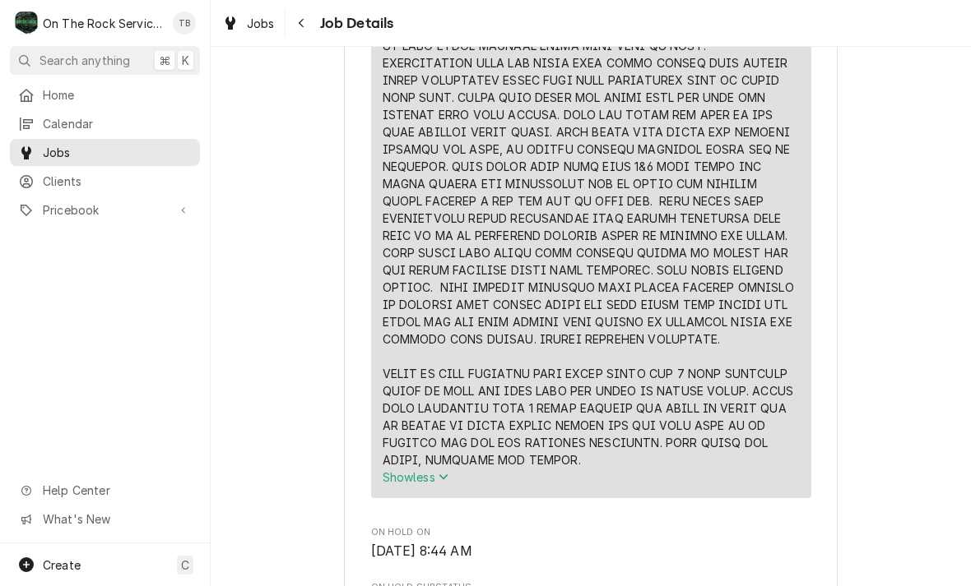
scroll to position [771, 0]
click at [313, 29] on button "Navigate back" at bounding box center [302, 23] width 26 height 26
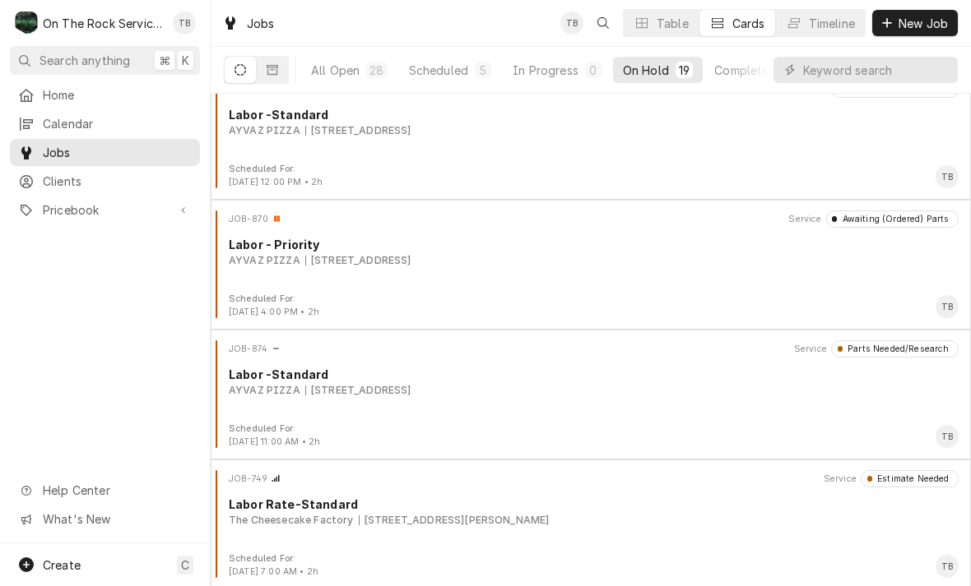
scroll to position [663, 0]
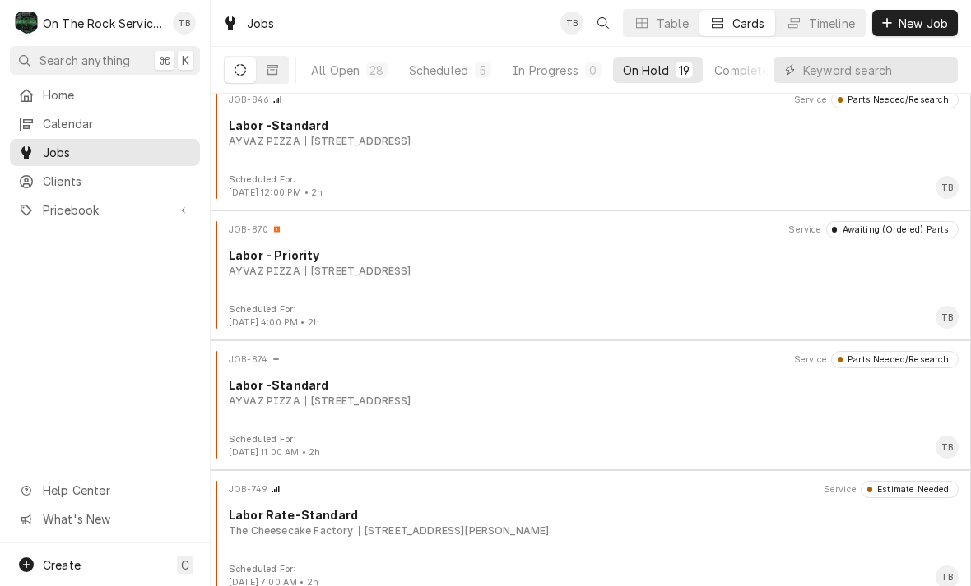
click at [292, 415] on div "JOB-874 Service Parts Needed/Research Labor -Standard AYVAZ PIZZA 535 By-pass […" at bounding box center [590, 392] width 747 height 82
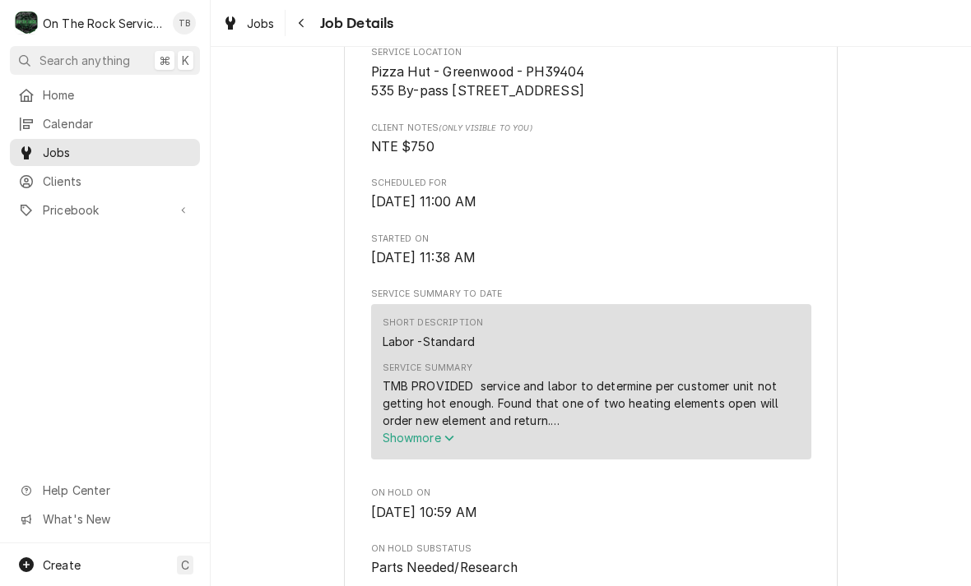
scroll to position [434, 0]
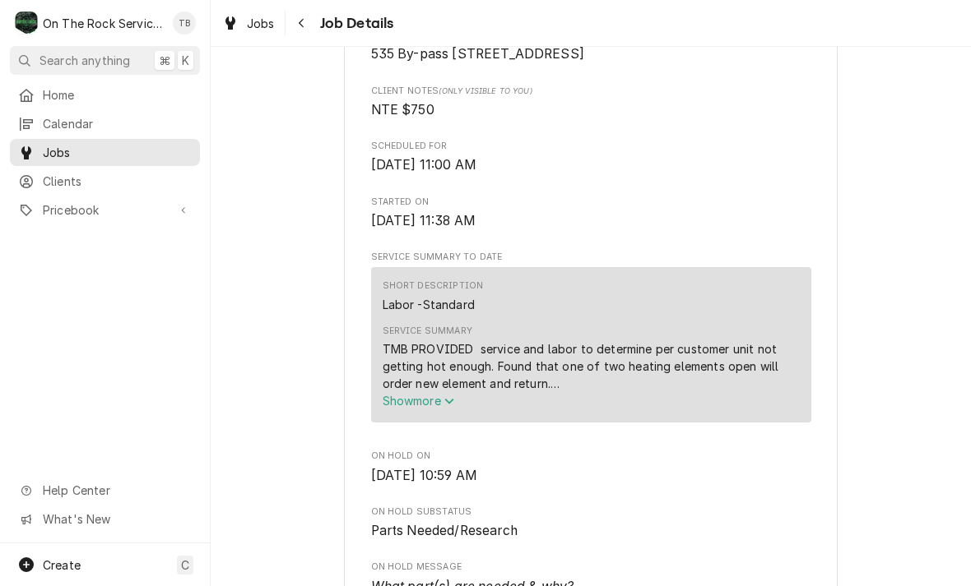
click at [454, 407] on icon "Service Summary" at bounding box center [449, 402] width 10 height 12
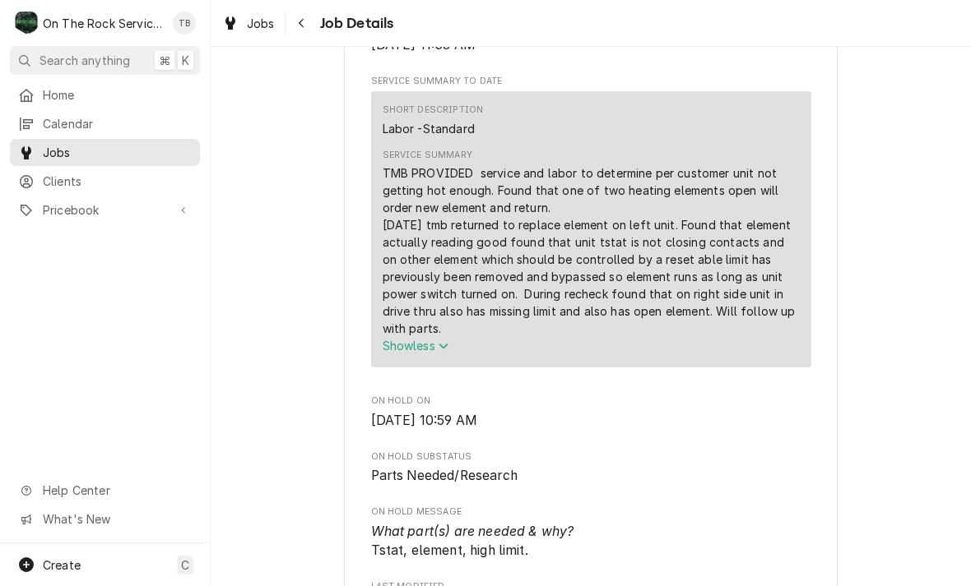
scroll to position [628, 0]
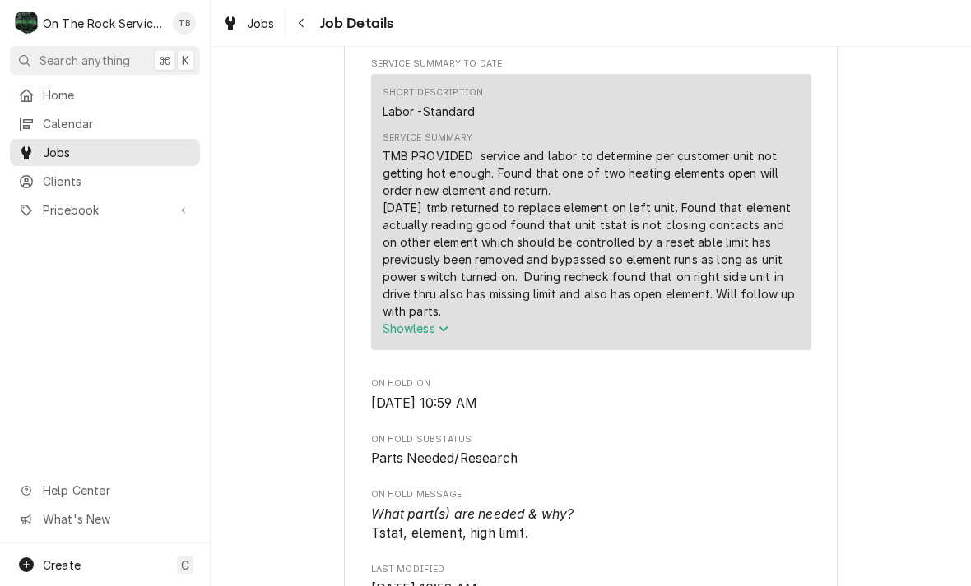
click at [313, 18] on button "Navigate back" at bounding box center [302, 23] width 26 height 26
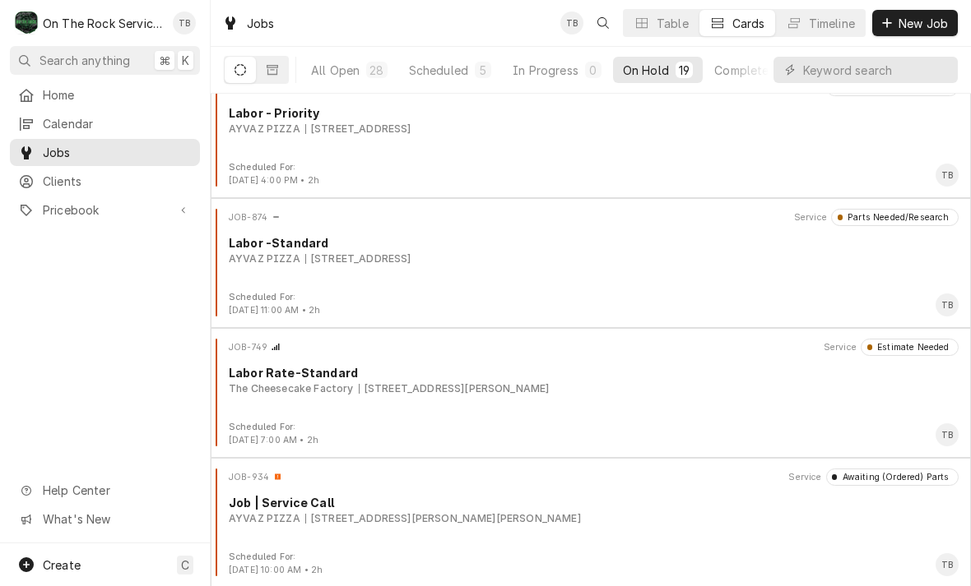
scroll to position [809, 0]
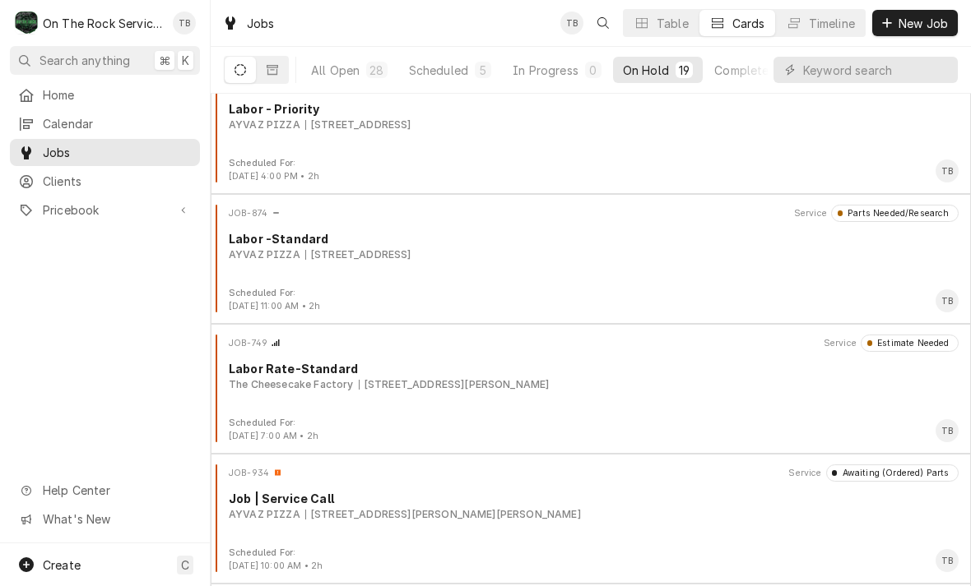
click at [282, 262] on div "JOB-874 Service Parts Needed/Research Labor -Standard AYVAZ PIZZA 535 By-pass 7…" at bounding box center [590, 246] width 747 height 82
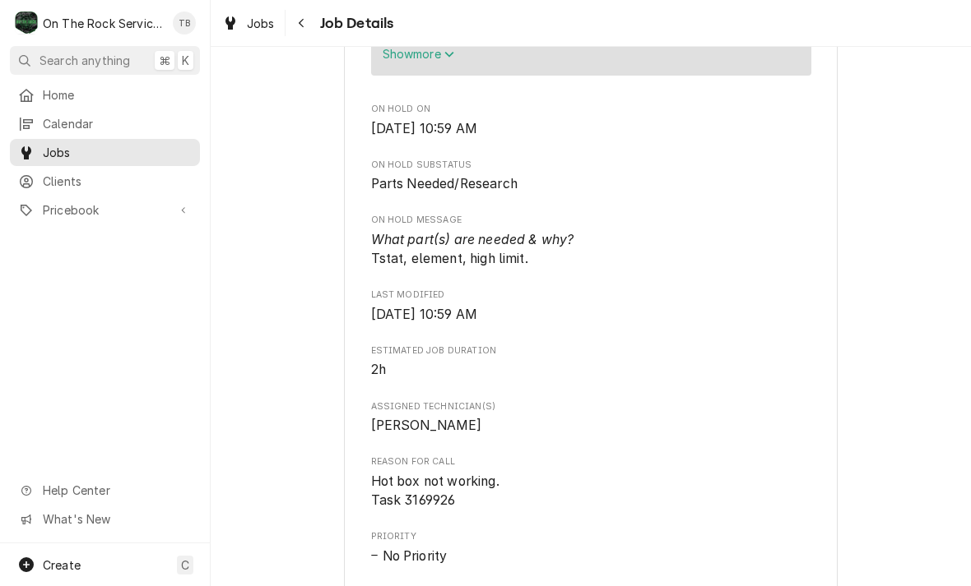
scroll to position [780, 0]
click at [313, 27] on button "Navigate back" at bounding box center [302, 23] width 26 height 26
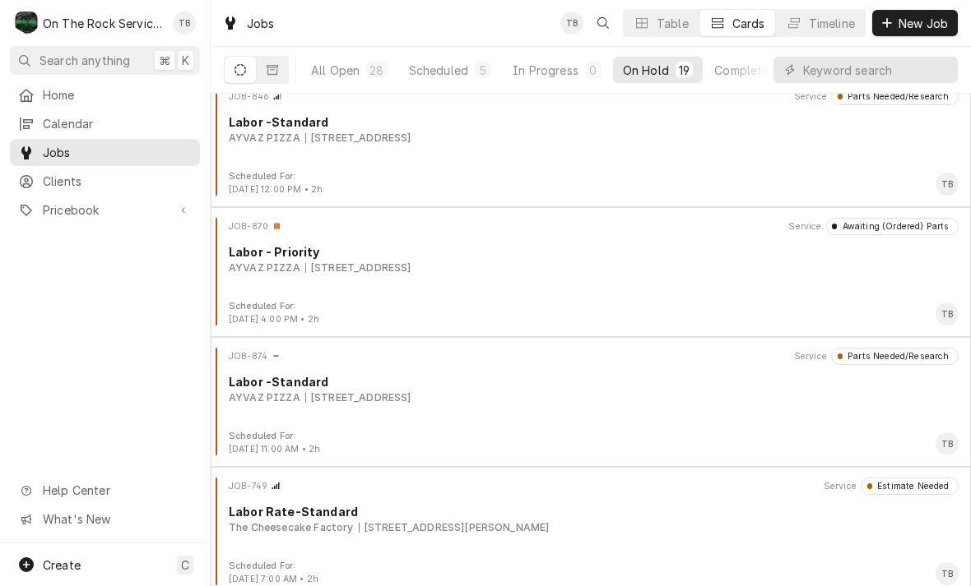
scroll to position [651, 0]
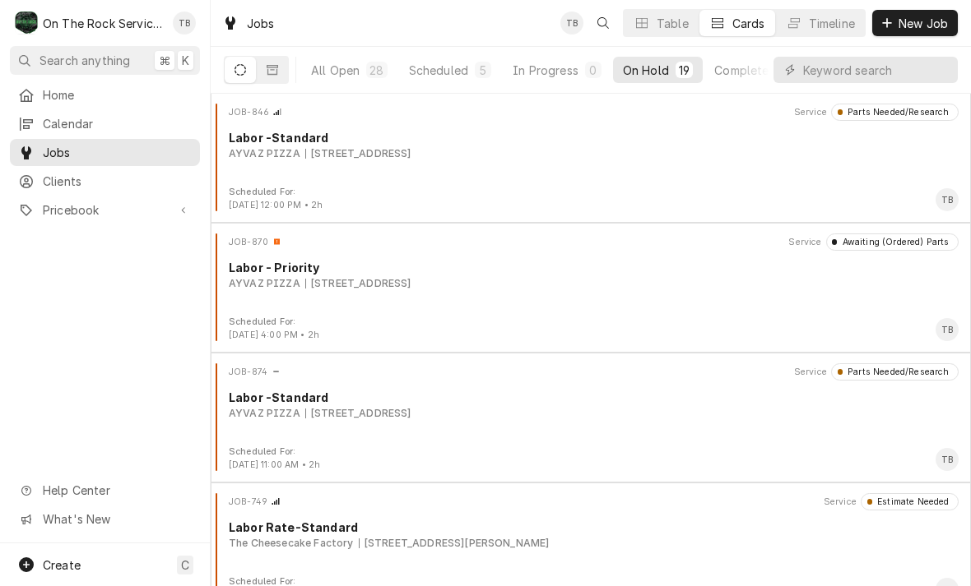
click at [371, 276] on div "2803 Main St, Newberry, SC 29108" at bounding box center [358, 283] width 106 height 15
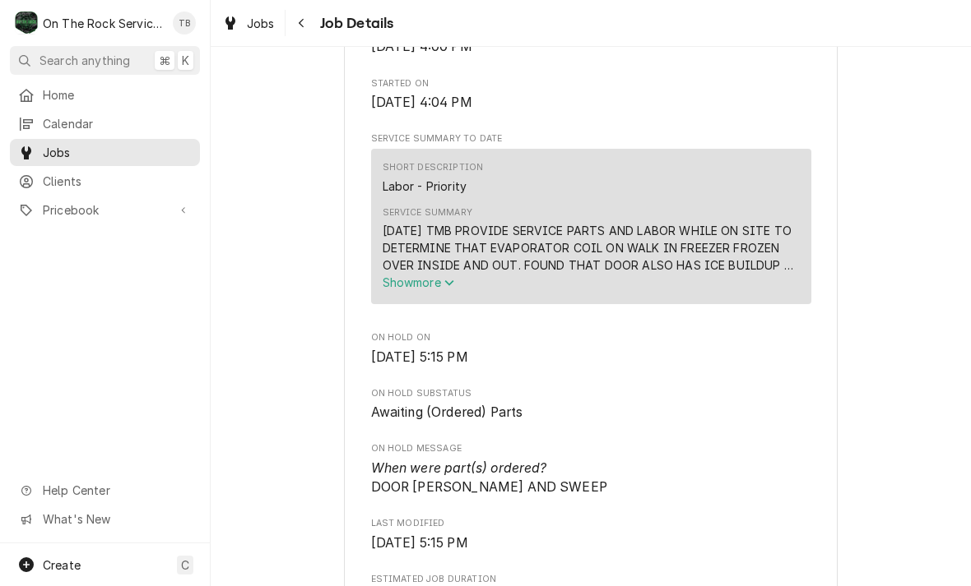
scroll to position [556, 0]
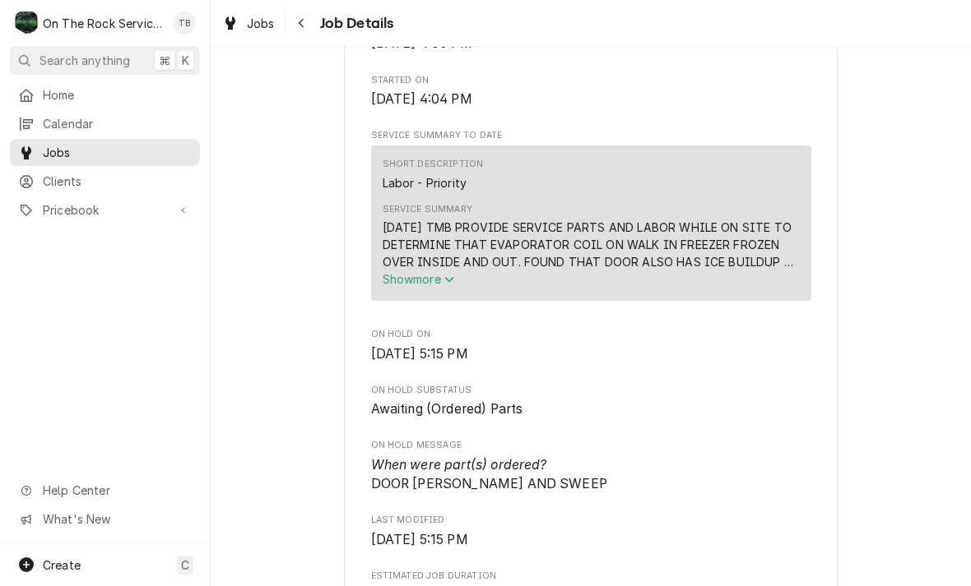
click at [453, 280] on icon "Service Summary" at bounding box center [449, 280] width 10 height 12
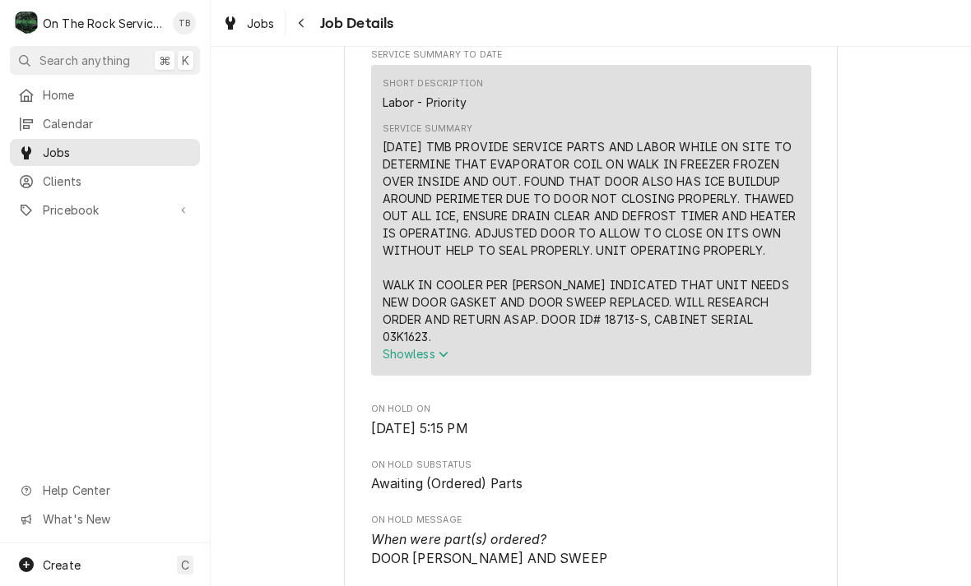
scroll to position [642, 0]
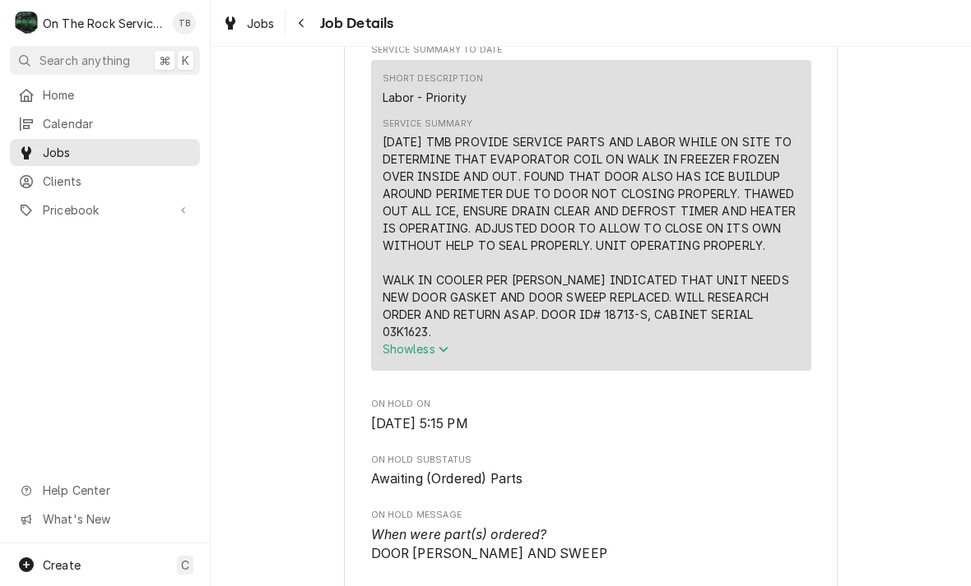
click at [313, 29] on button "Navigate back" at bounding box center [302, 23] width 26 height 26
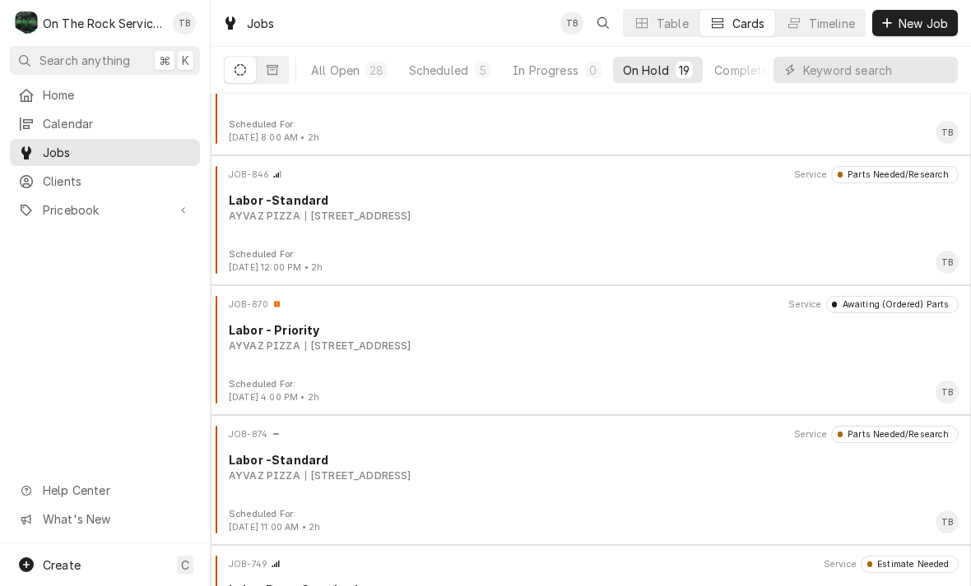
scroll to position [597, 0]
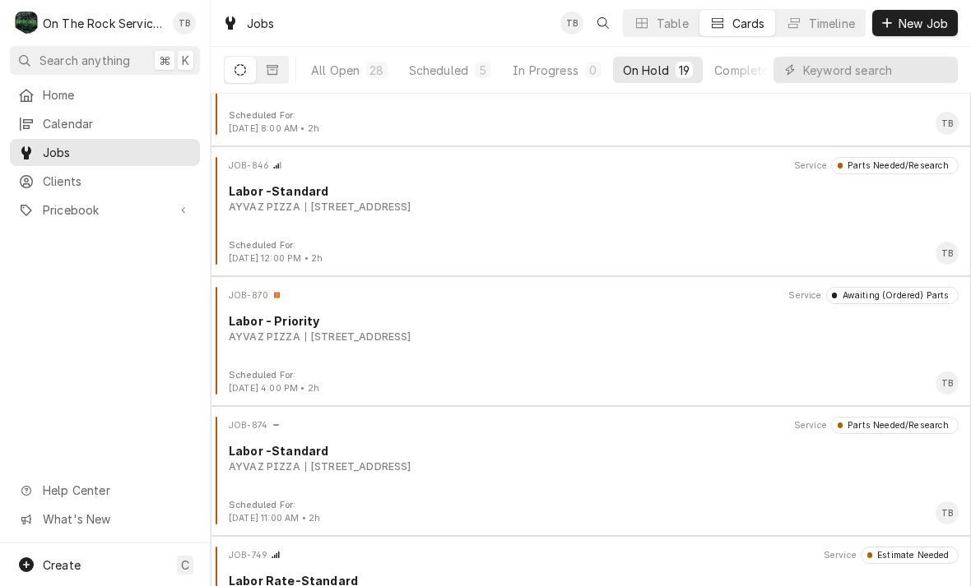
click at [294, 214] on div "AYVAZ PIZZA" at bounding box center [265, 207] width 72 height 15
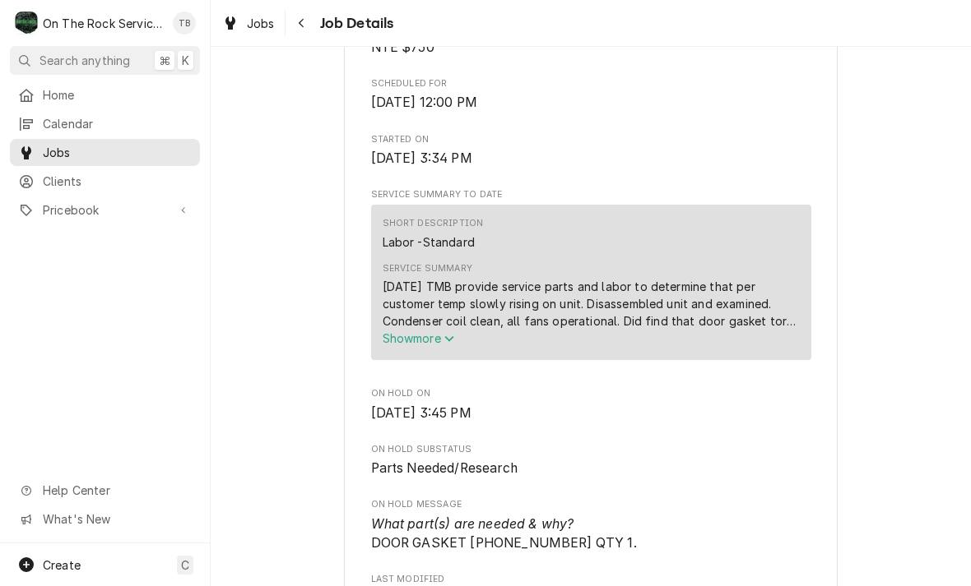
scroll to position [506, 0]
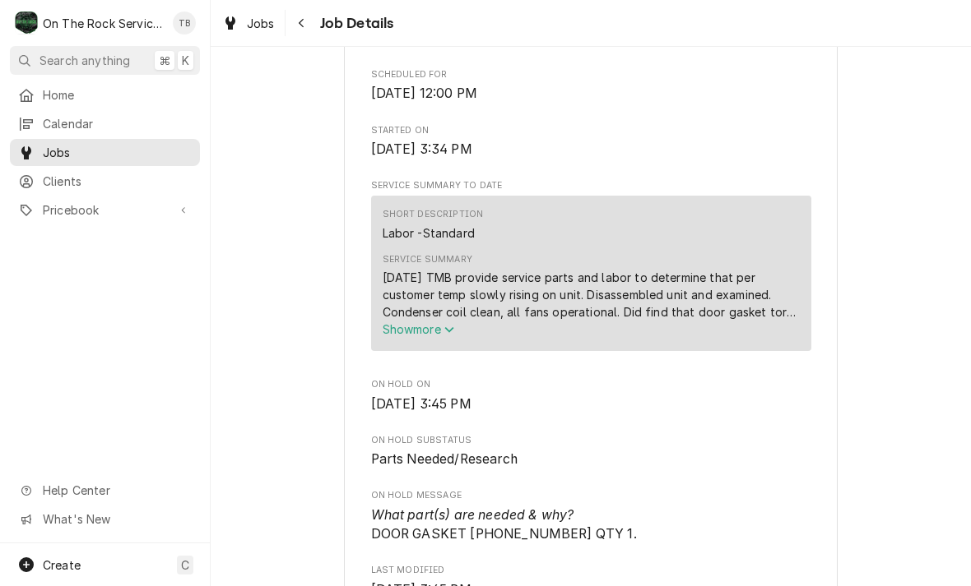
click at [439, 336] on span "Show more" at bounding box center [418, 329] width 72 height 14
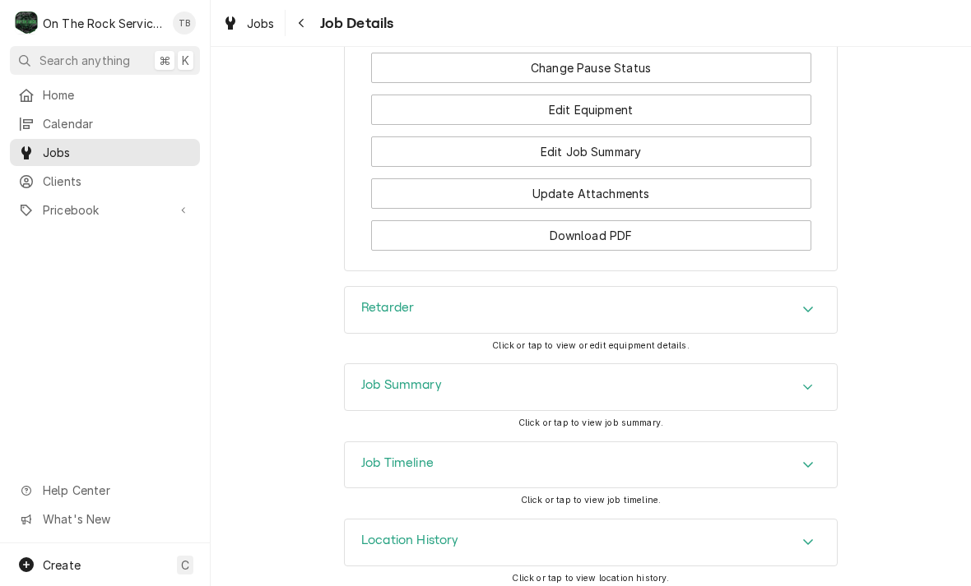
scroll to position [2084, 0]
click at [385, 304] on h3 "Retarder" at bounding box center [387, 309] width 53 height 16
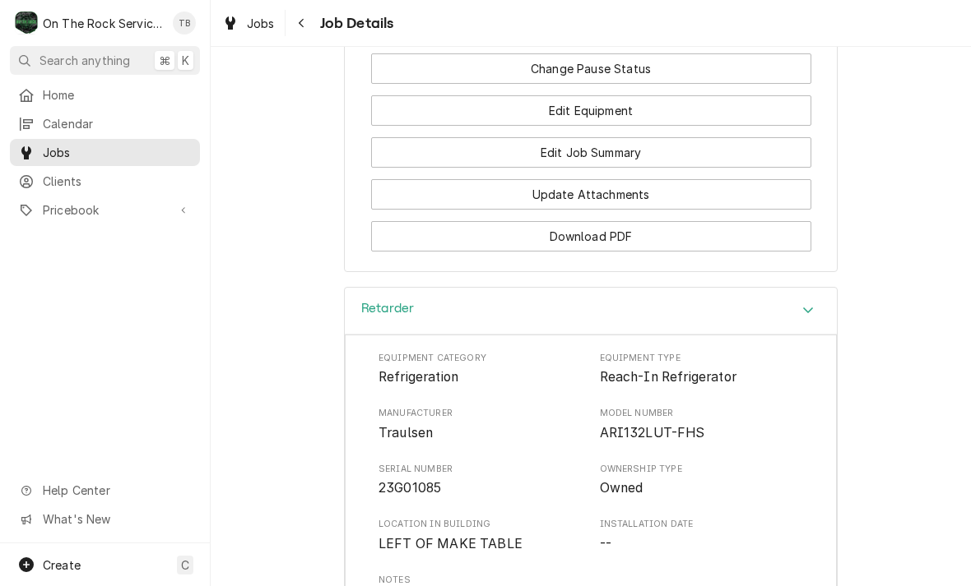
click at [314, 14] on button "Navigate back" at bounding box center [302, 23] width 26 height 26
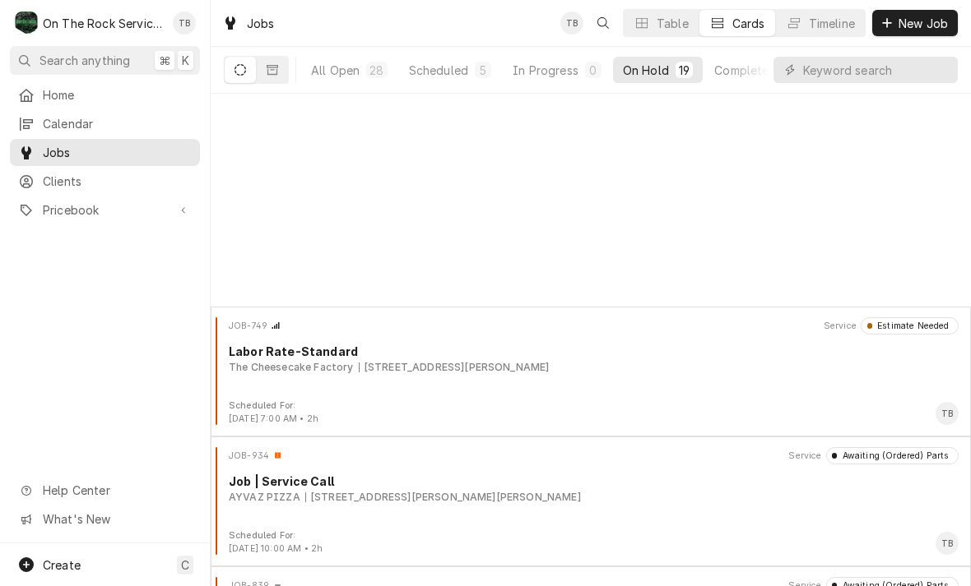
click at [442, 67] on div "Scheduled" at bounding box center [438, 70] width 59 height 17
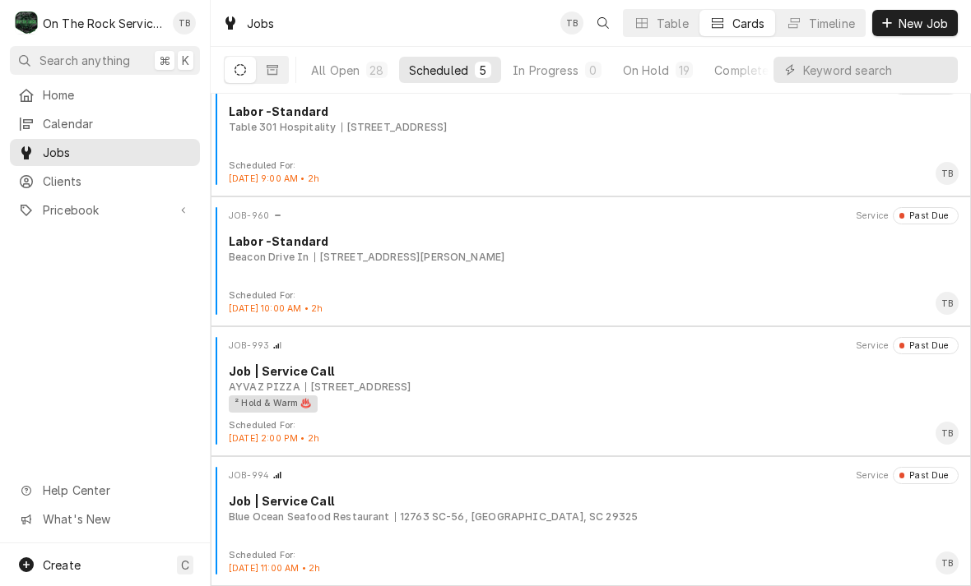
scroll to position [157, 0]
click at [328, 260] on div "255 John B White Sr Blvd, Spartanburg, SC 29306" at bounding box center [409, 257] width 191 height 15
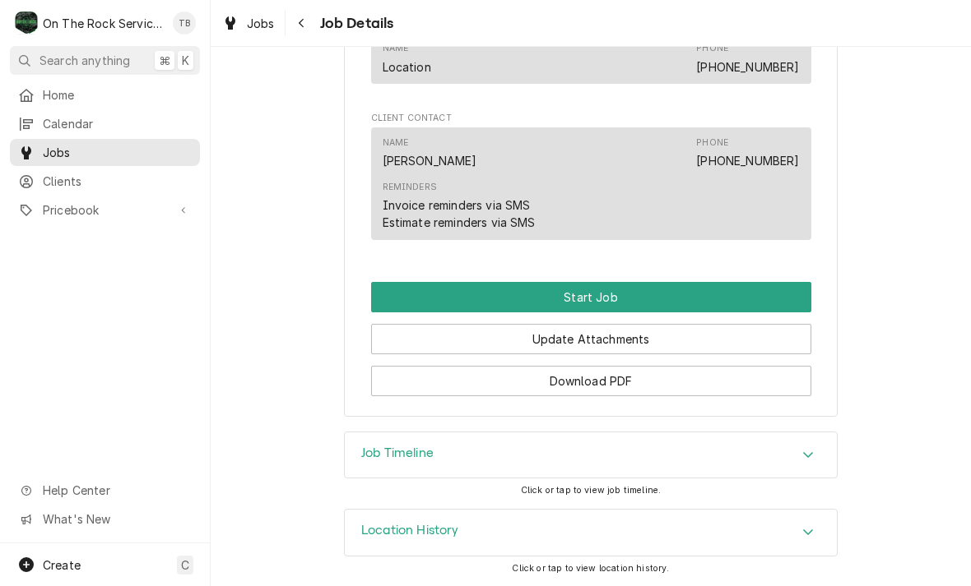
scroll to position [1131, 0]
click at [817, 532] on div "Accordion Header" at bounding box center [807, 533] width 25 height 20
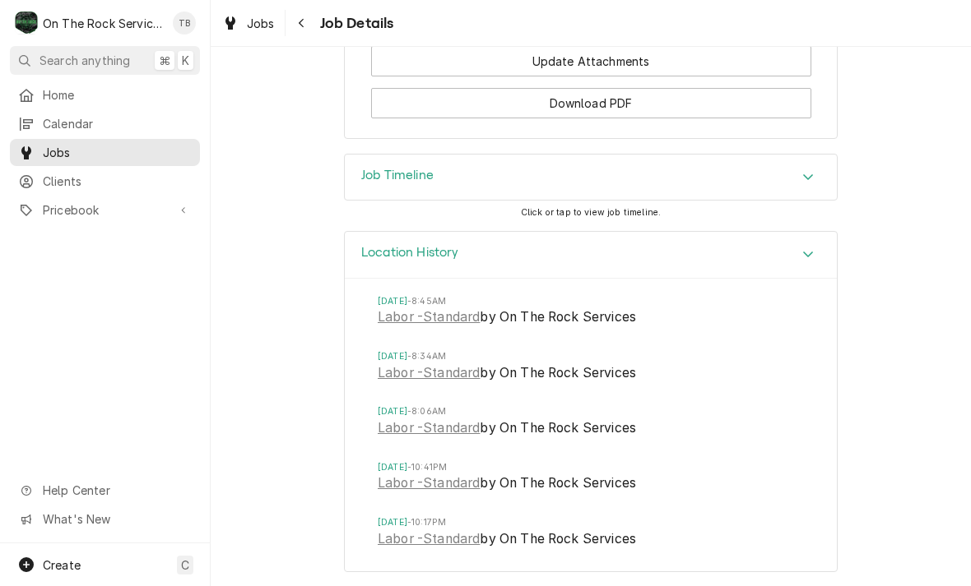
scroll to position [1407, 0]
click at [419, 484] on link "Labor -Standard" at bounding box center [429, 485] width 102 height 20
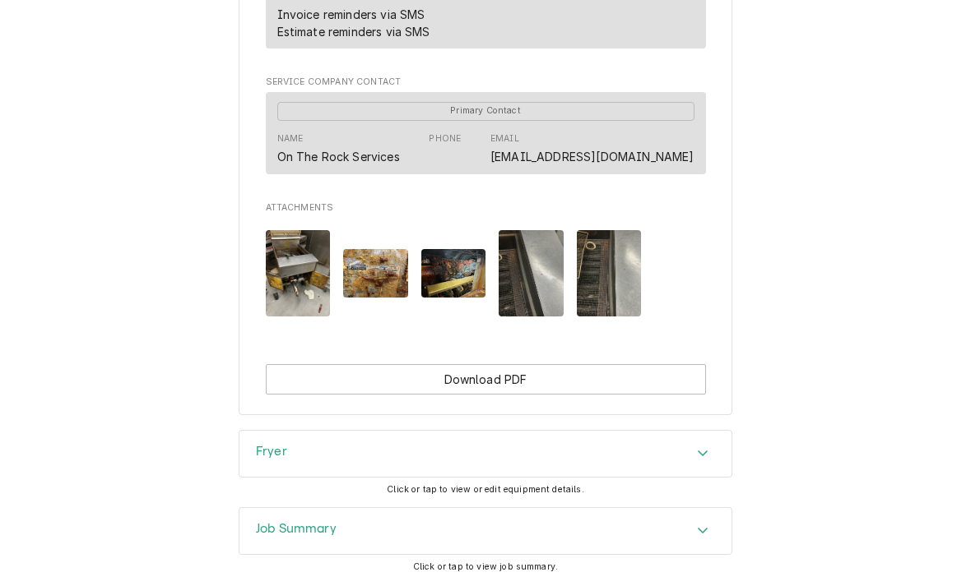
scroll to position [1116, 0]
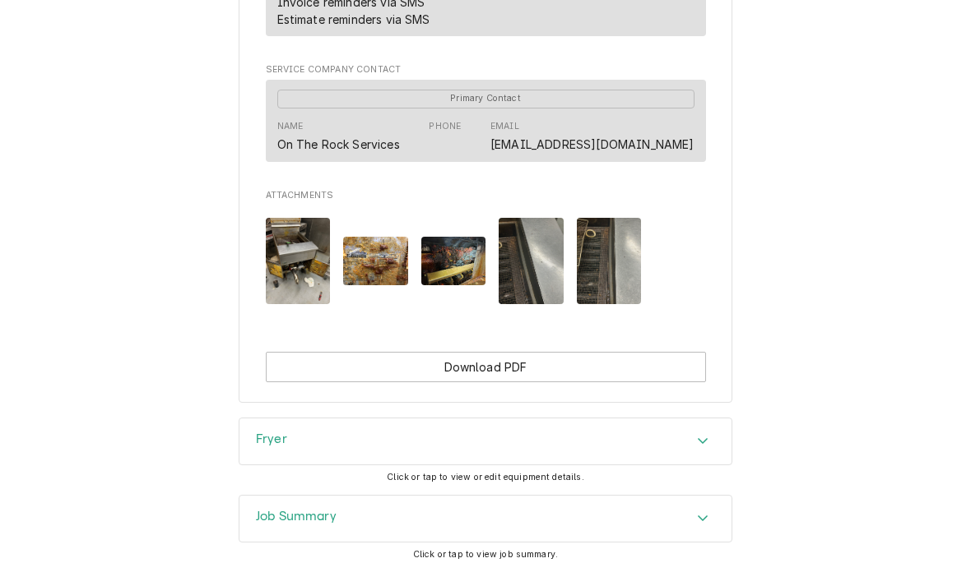
click at [426, 359] on button "Download PDF" at bounding box center [486, 367] width 440 height 30
